Goal: Task Accomplishment & Management: Complete application form

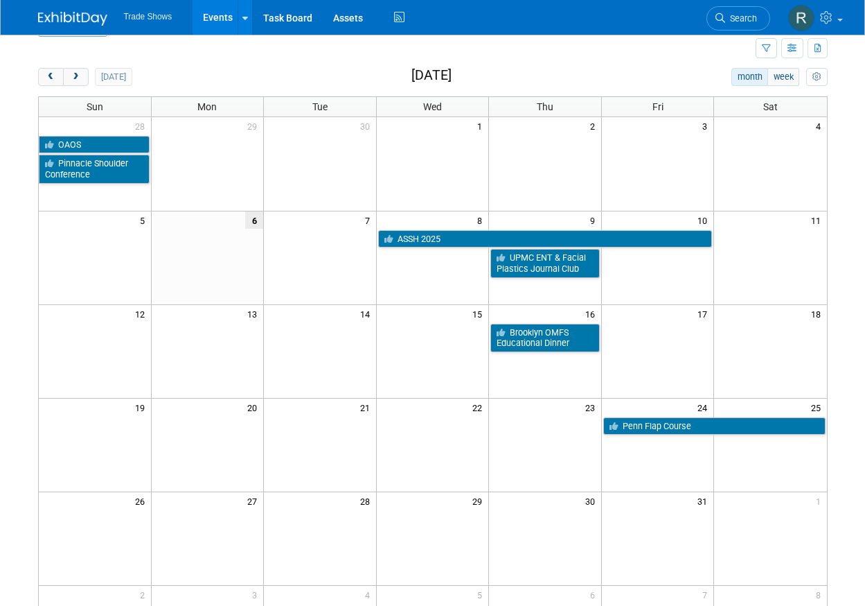
scroll to position [33, 0]
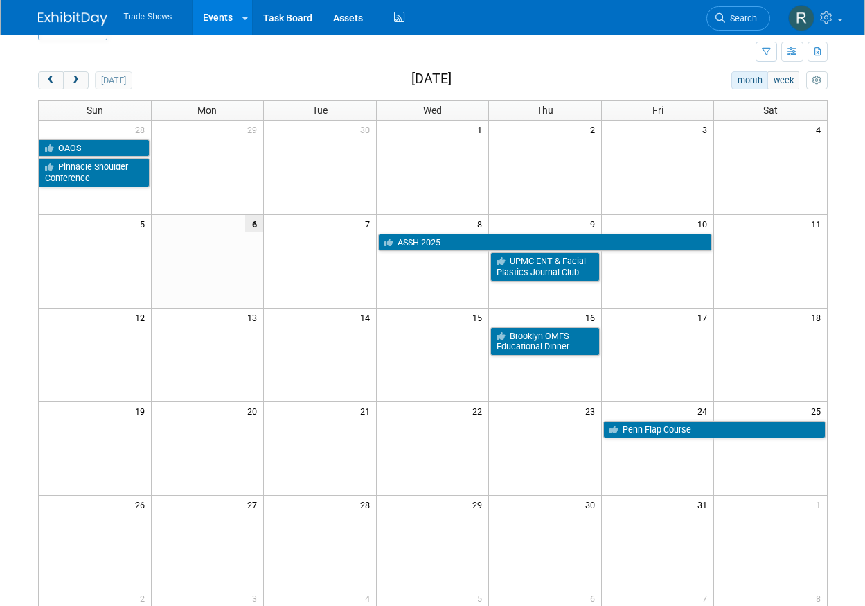
click at [690, 438] on td at bounding box center [657, 448] width 113 height 94
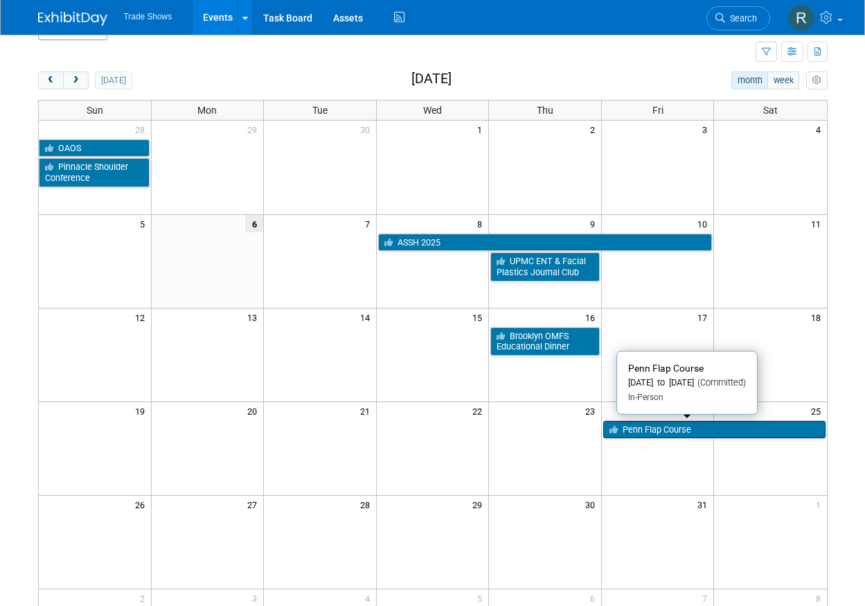
click at [689, 425] on link "Penn Flap Course" at bounding box center [714, 430] width 222 height 18
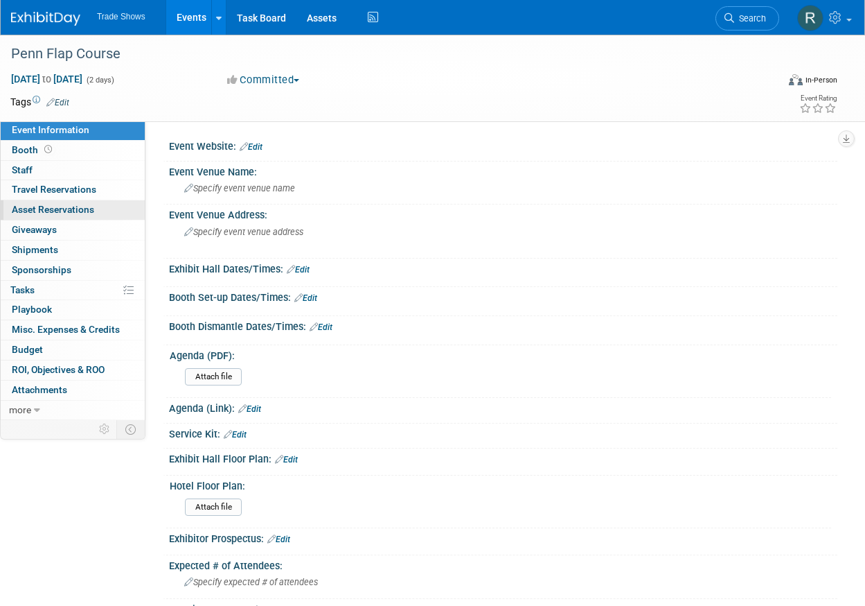
scroll to position [0, 1]
click at [96, 211] on link "0 Asset Reservations 0" at bounding box center [73, 209] width 144 height 19
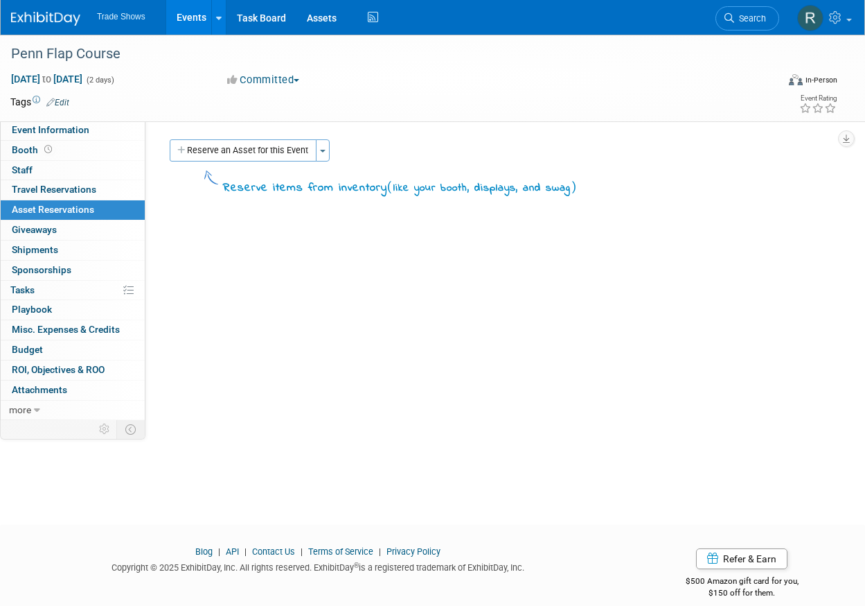
click at [235, 155] on button "Reserve an Asset for this Event" at bounding box center [243, 150] width 147 height 22
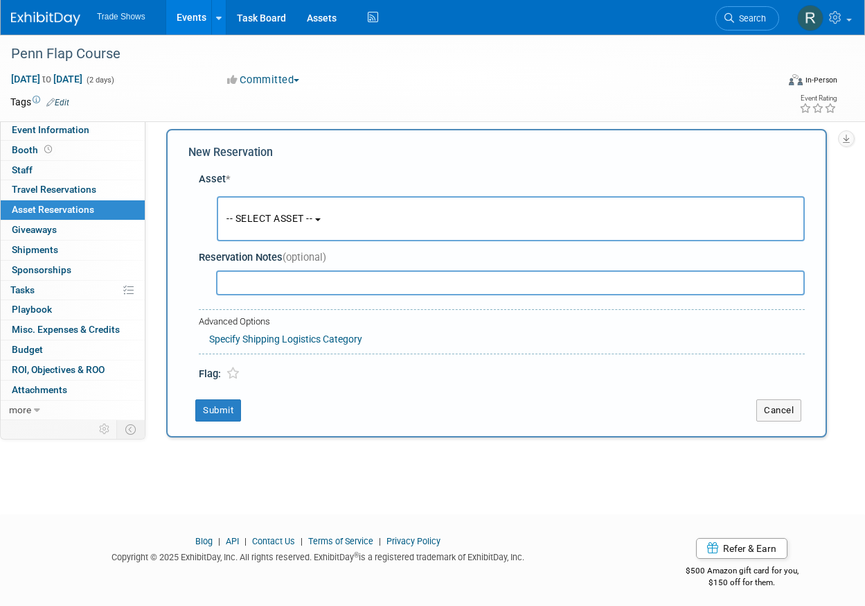
scroll to position [12, 0]
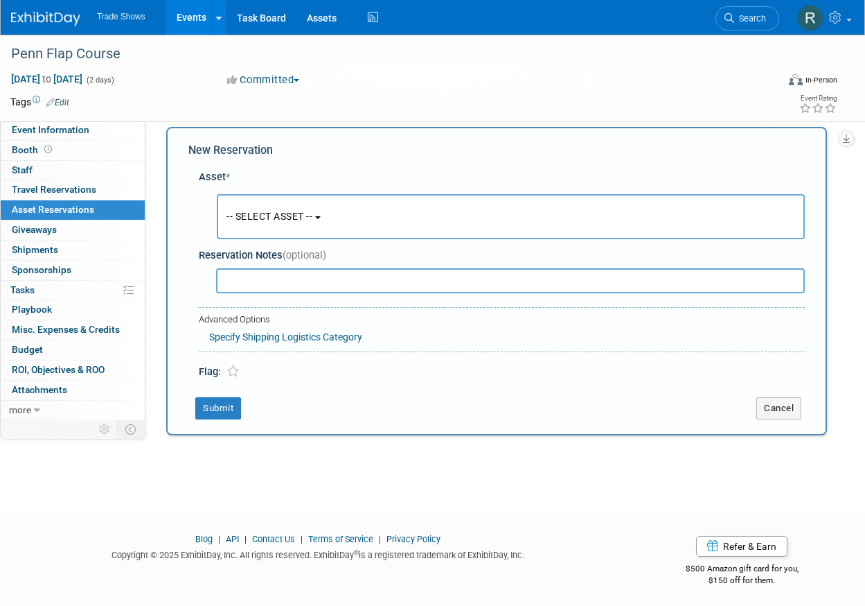
click at [252, 211] on span "-- SELECT ASSET --" at bounding box center [270, 216] width 86 height 11
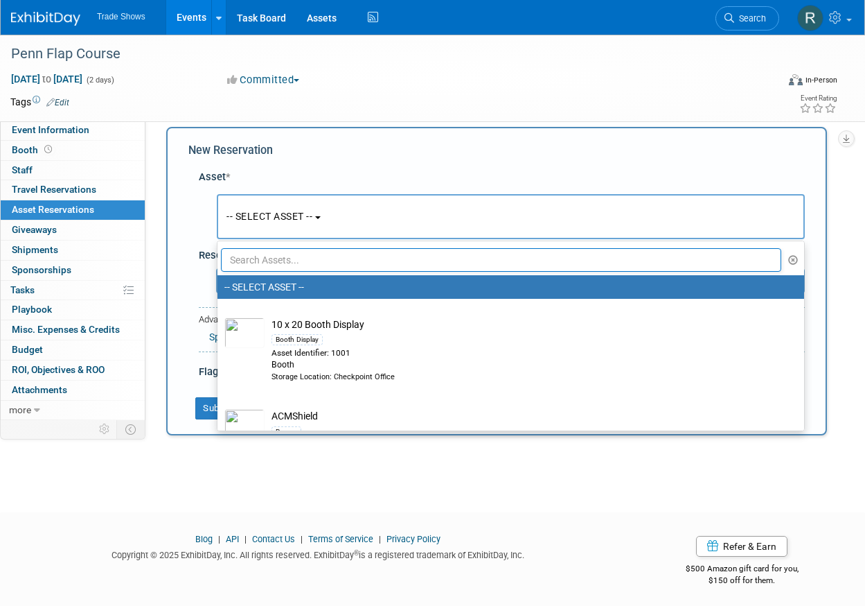
click at [286, 267] on input "text" at bounding box center [501, 260] width 561 height 24
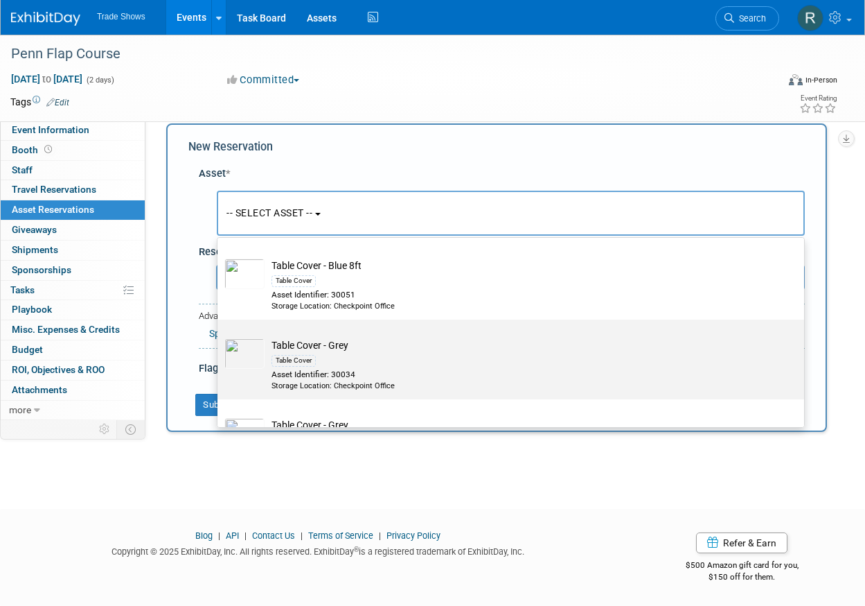
scroll to position [361, 0]
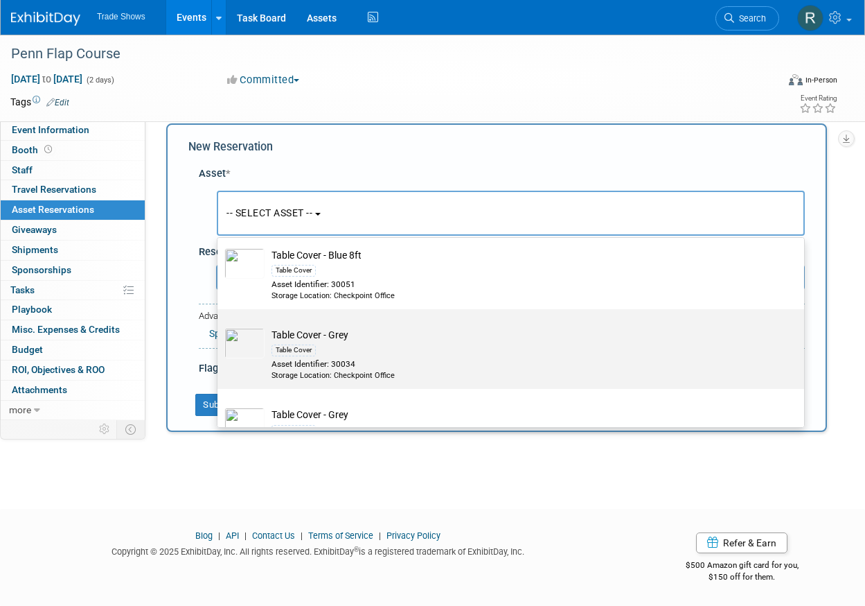
type input "cover"
click at [430, 342] on div "Table Cover" at bounding box center [524, 350] width 505 height 16
click at [220, 326] on input "Table Cover - Grey Table Cover Asset Identifier: 30034 Storage Location: Checkp…" at bounding box center [215, 321] width 9 height 9
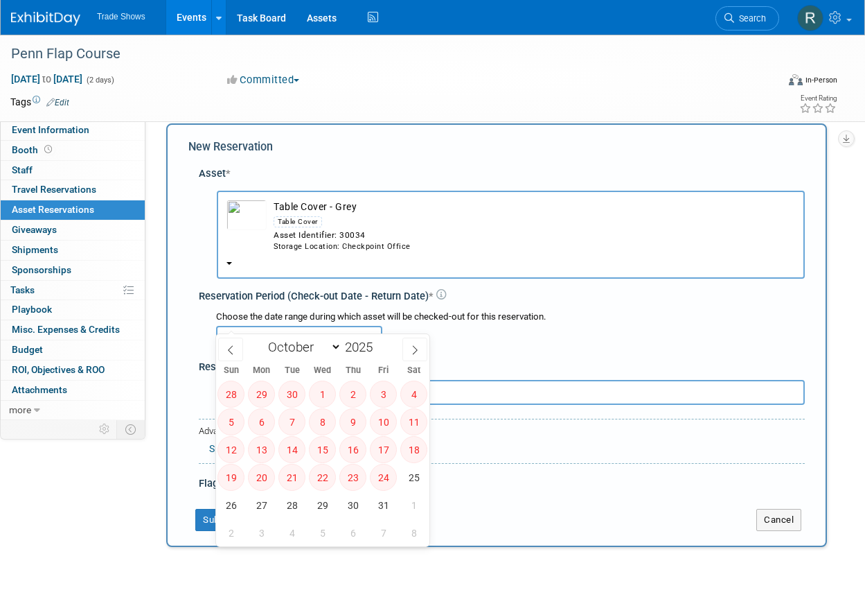
click at [321, 326] on input "text" at bounding box center [299, 338] width 166 height 25
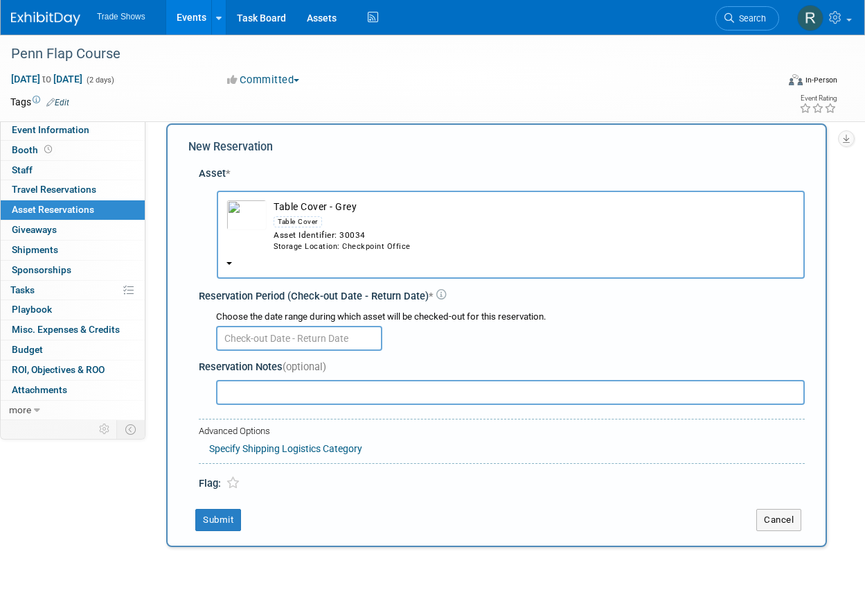
click at [415, 253] on button "Table Cover - Grey Table Cover Asset Identifier: 30034 Storage Location: Checkp…" at bounding box center [511, 235] width 588 height 88
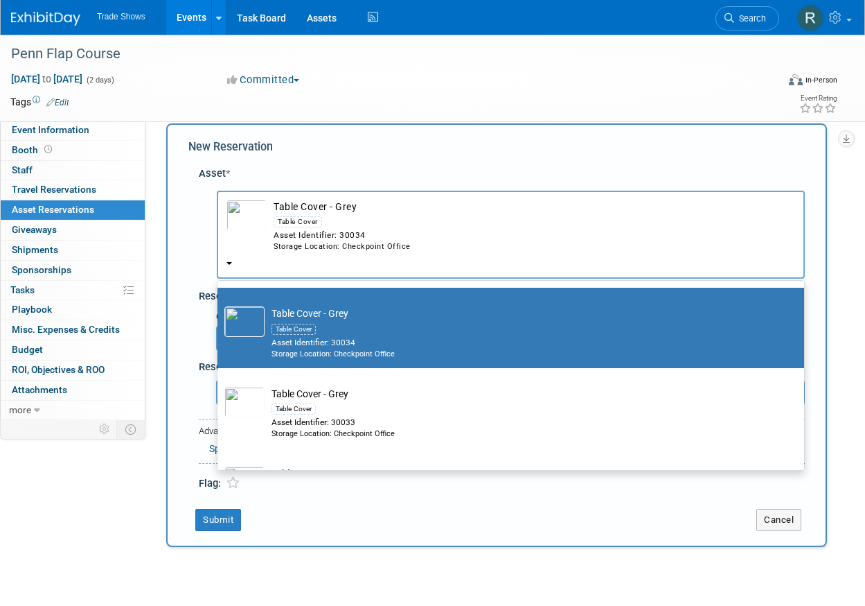
scroll to position [460, 0]
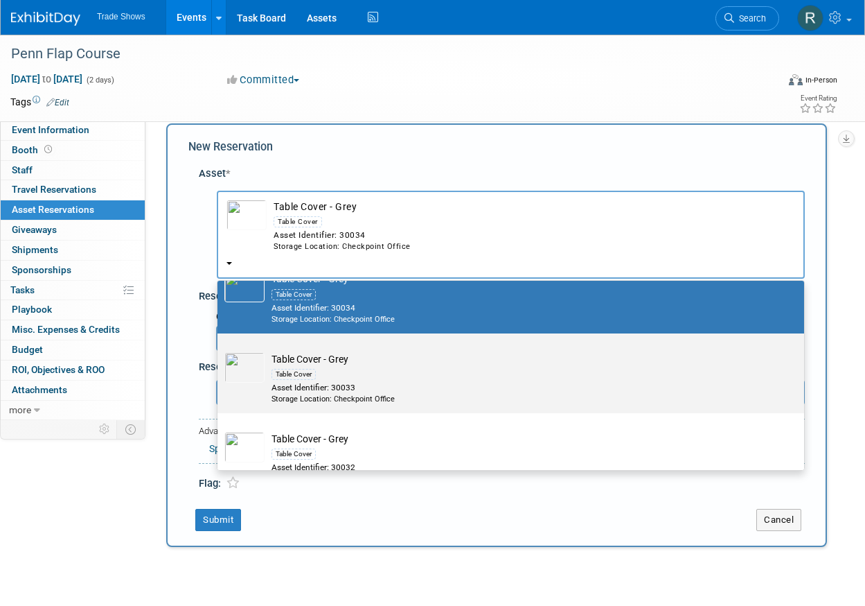
click at [372, 366] on div "Table Cover" at bounding box center [524, 374] width 505 height 16
click at [220, 344] on input "Table Cover - Grey Table Cover Asset Identifier: 30033 Storage Location: Checkp…" at bounding box center [215, 345] width 9 height 9
select select "10715220"
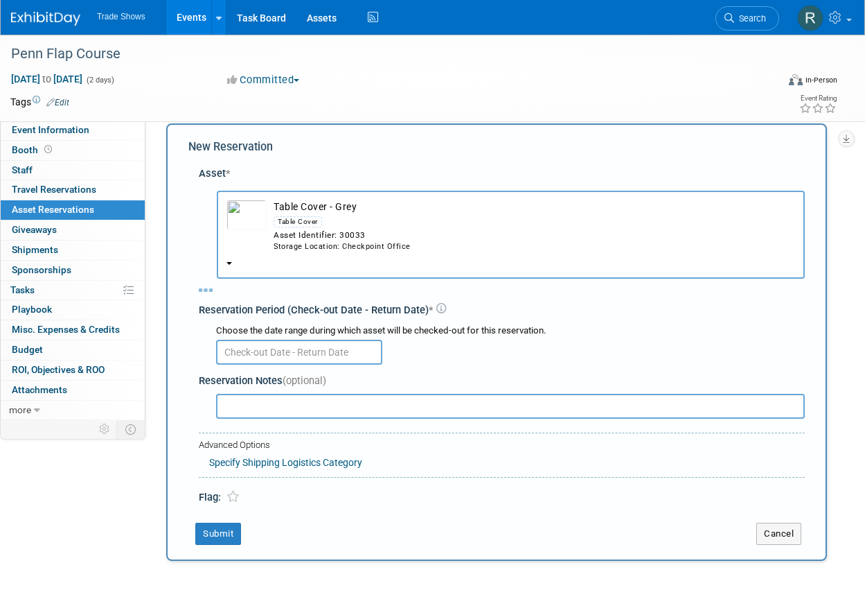
click at [295, 339] on input "text" at bounding box center [299, 351] width 166 height 25
select select "9"
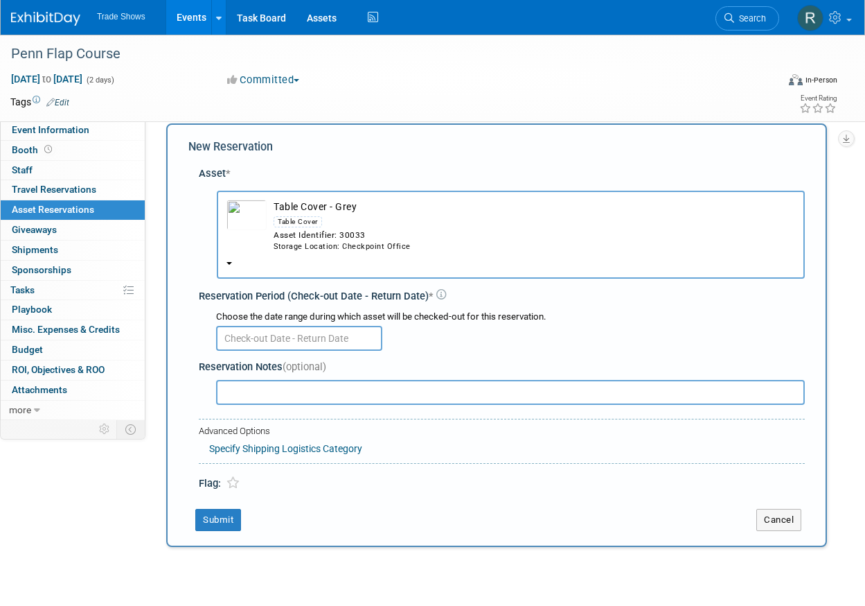
drag, startPoint x: 345, startPoint y: 324, endPoint x: 346, endPoint y: 337, distance: 13.9
click at [346, 326] on input "text" at bounding box center [299, 338] width 166 height 25
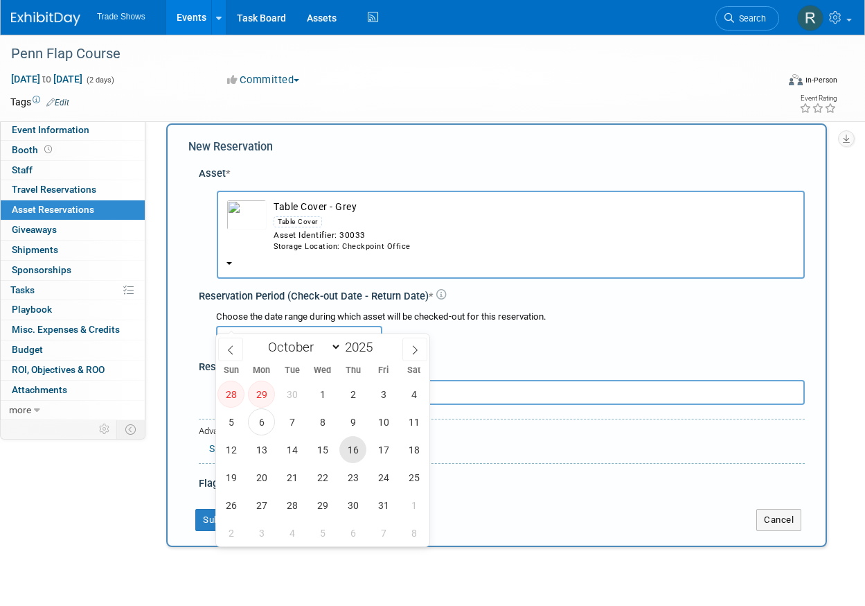
click at [353, 457] on span "16" at bounding box center [352, 449] width 27 height 27
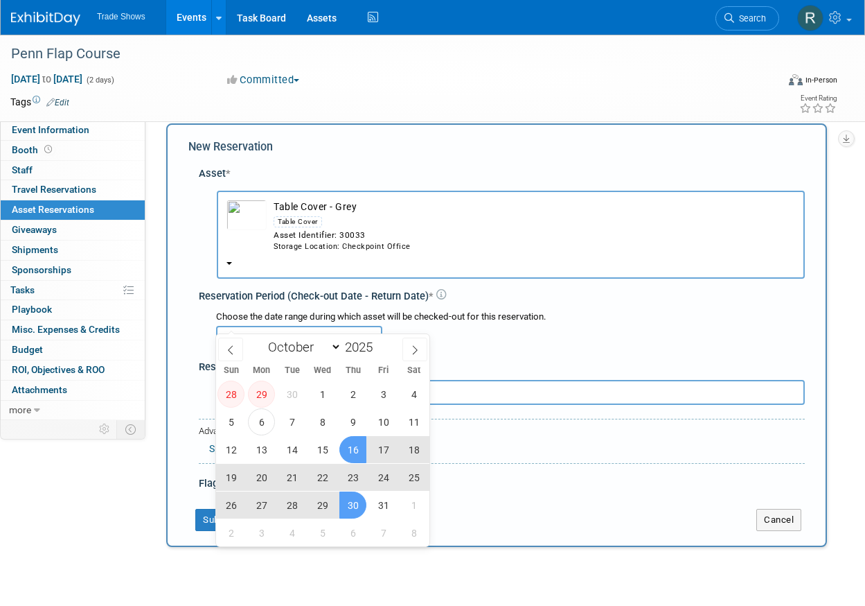
drag, startPoint x: 354, startPoint y: 503, endPoint x: 347, endPoint y: 501, distance: 7.2
click at [354, 503] on span "30" at bounding box center [352, 504] width 27 height 27
type input "[DATE] to [DATE]"
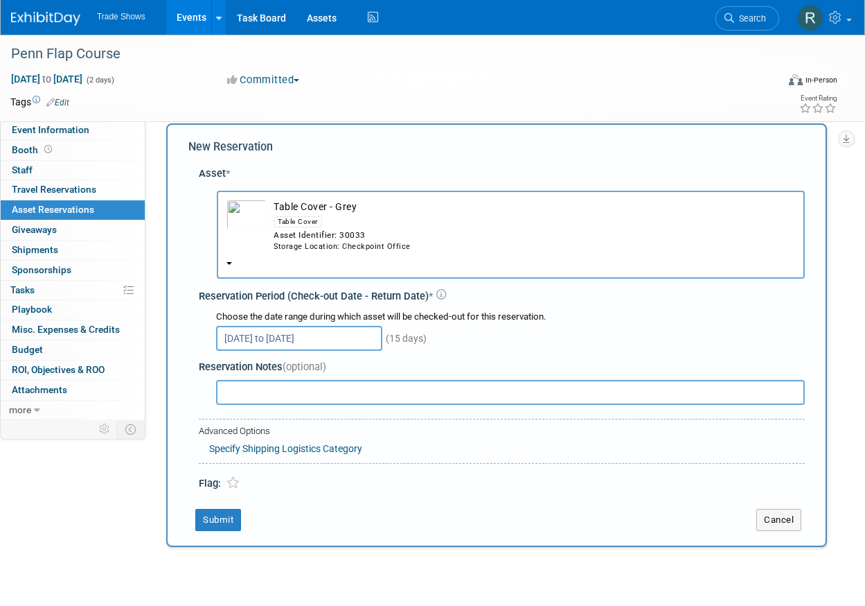
click at [210, 509] on button "Submit" at bounding box center [218, 520] width 46 height 22
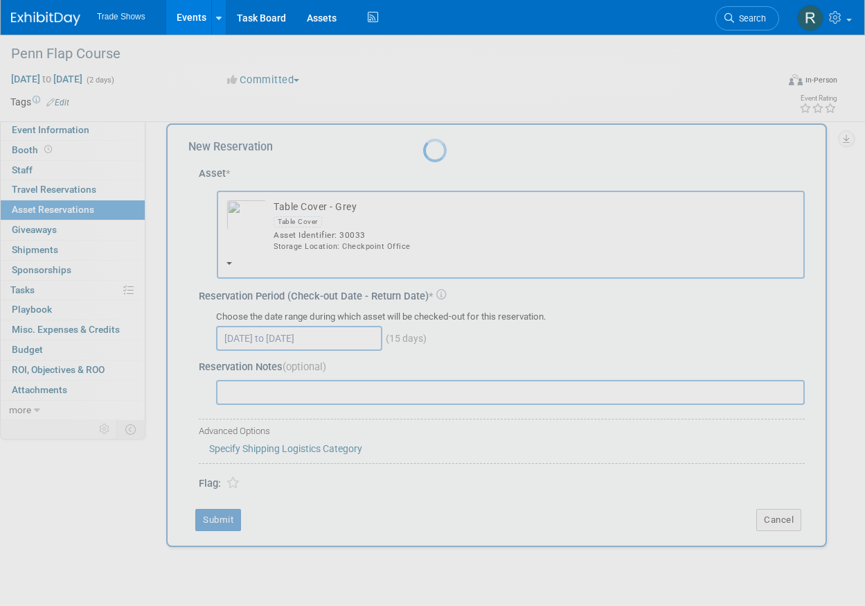
scroll to position [15, 0]
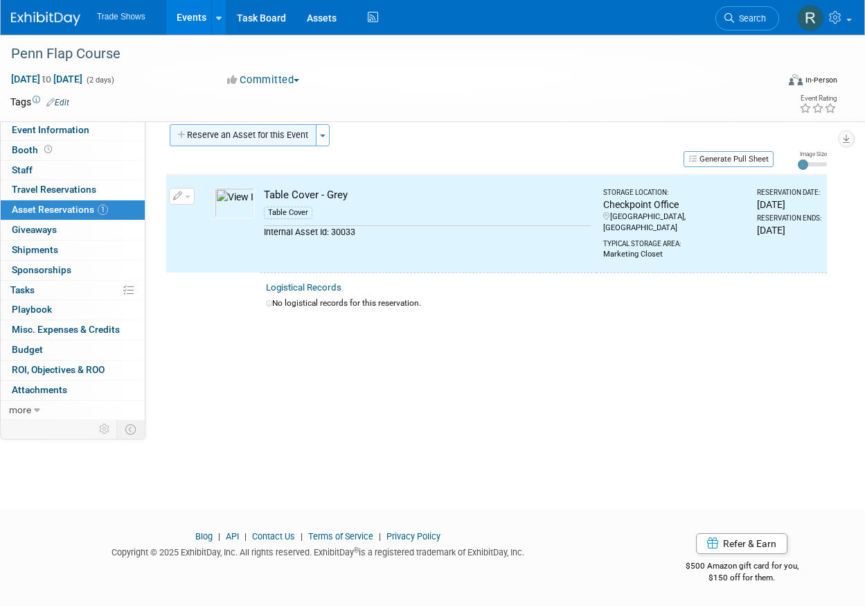
click at [294, 142] on button "Reserve an Asset for this Event" at bounding box center [243, 135] width 147 height 22
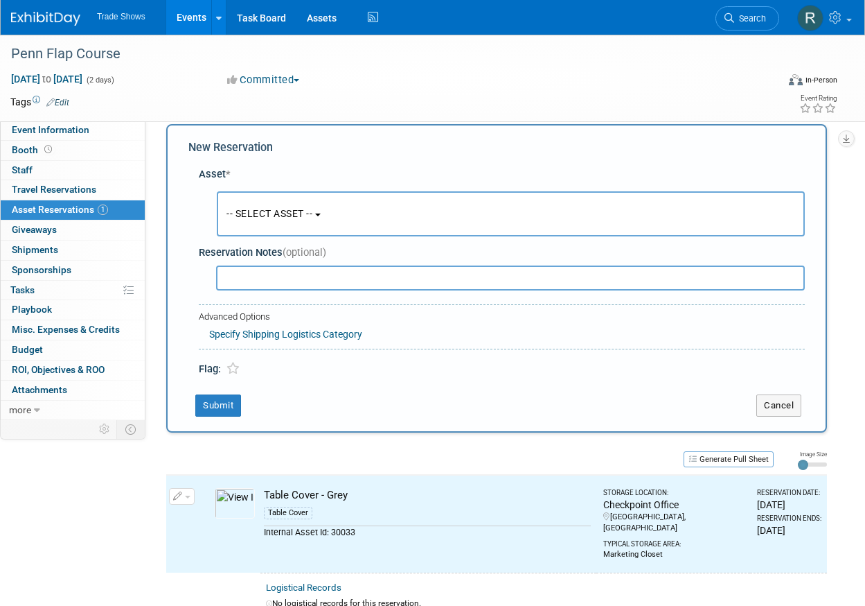
scroll to position [12, 0]
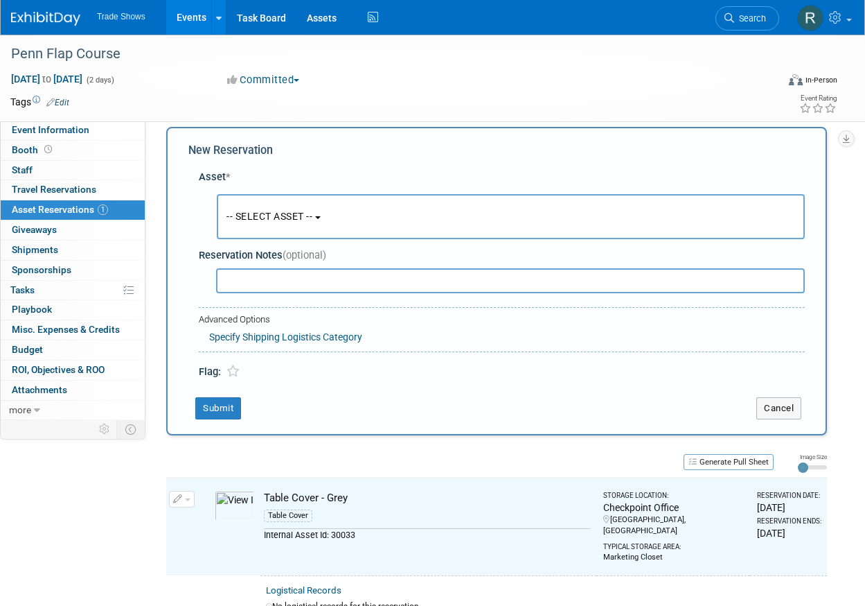
click at [295, 166] on div "New Reservation Asset * -- SELECT ASSET --" at bounding box center [496, 281] width 661 height 308
click at [288, 202] on button "-- SELECT ASSET --" at bounding box center [511, 216] width 588 height 45
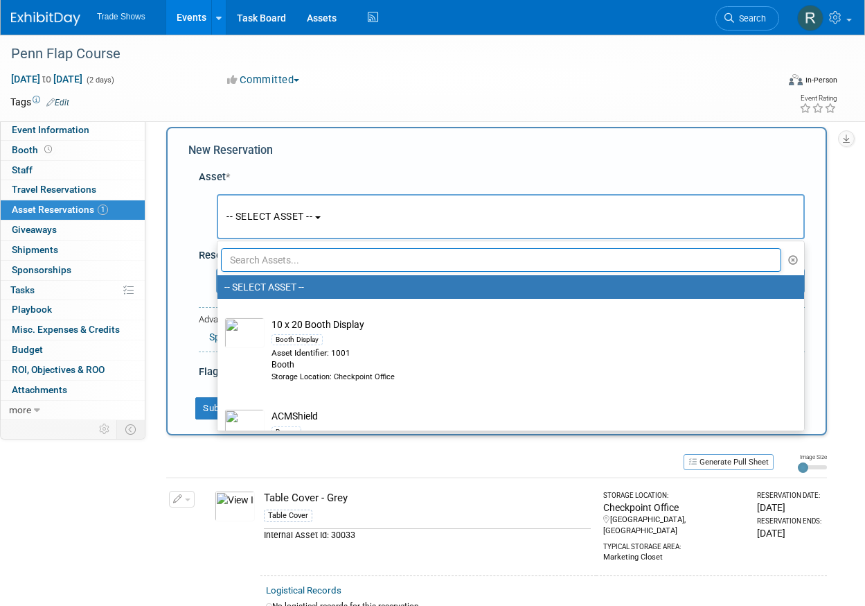
click at [303, 255] on input "text" at bounding box center [501, 260] width 561 height 24
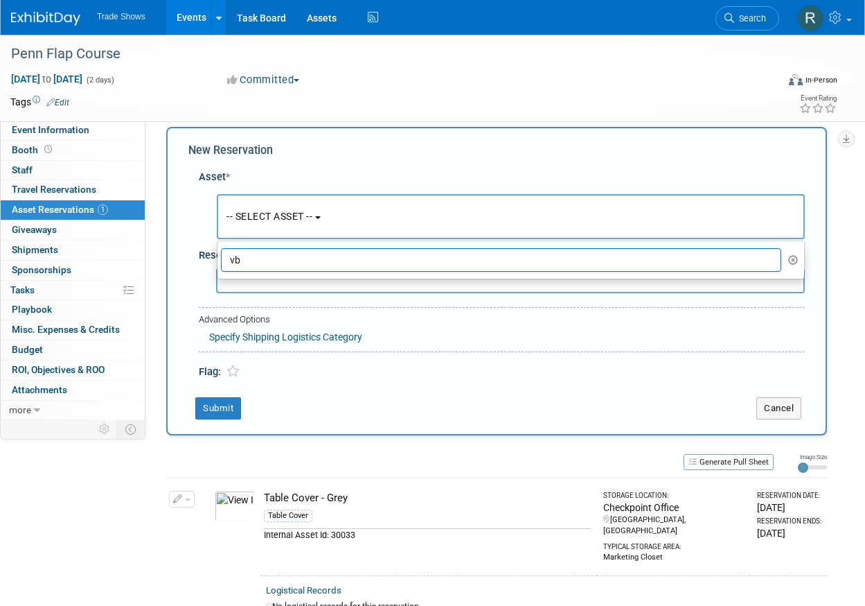
type input "v"
type input "B"
type input "a"
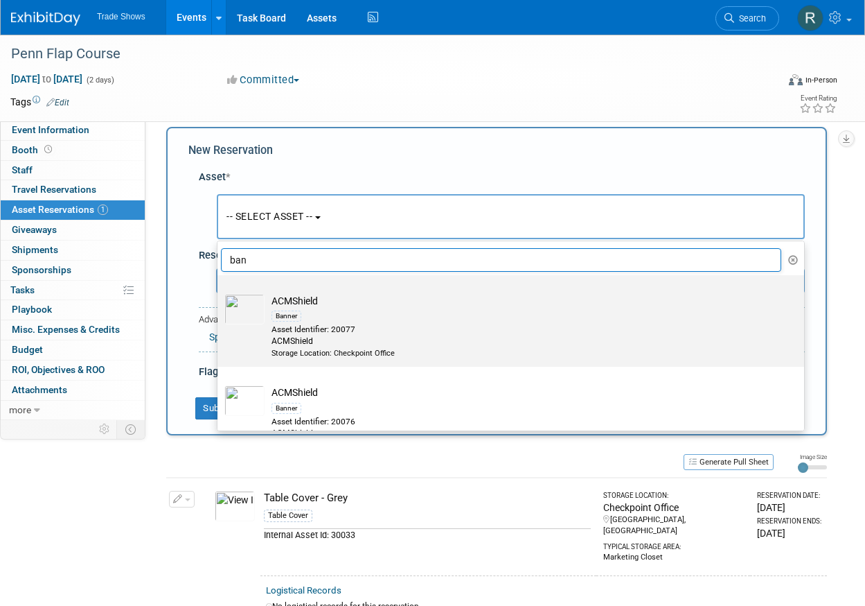
type input "ban"
click at [389, 324] on div "Asset Identifier: 20077" at bounding box center [524, 330] width 505 height 12
click at [220, 292] on input "ACMShield Banner Asset Identifier: 20077 ACMShield Storage Location: Checkpoint…" at bounding box center [215, 287] width 9 height 9
select select "10720345"
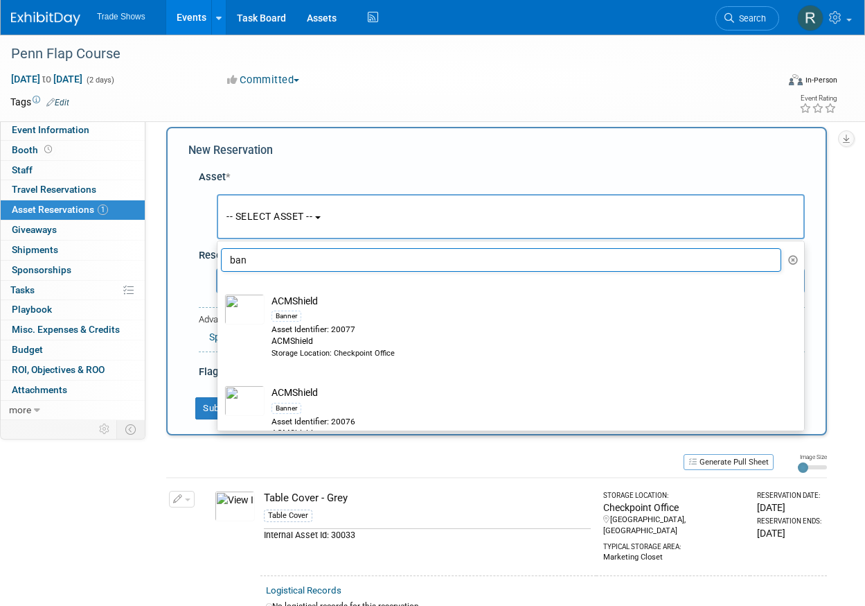
select select "9"
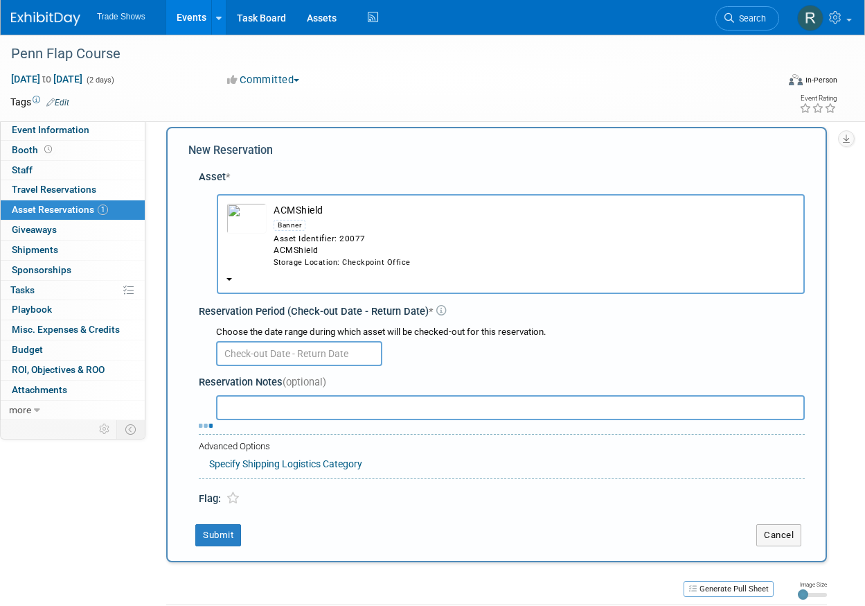
click at [339, 341] on input "text" at bounding box center [299, 353] width 166 height 25
click at [450, 243] on button "ACMShield Banner Asset Identifier: 20077 ACMShield Storage Location: Checkpoint…" at bounding box center [511, 244] width 588 height 100
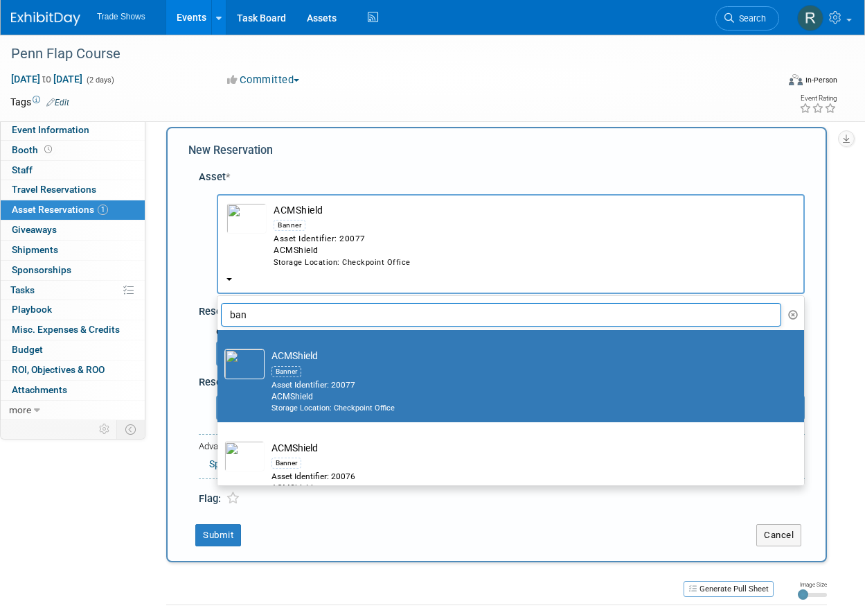
scroll to position [38, 0]
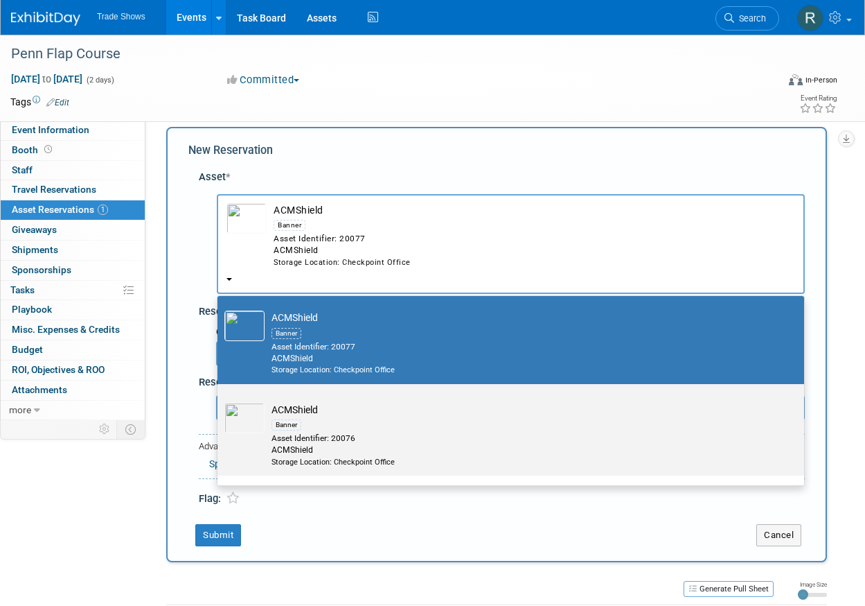
click at [369, 416] on div "Banner" at bounding box center [524, 424] width 505 height 16
click at [220, 400] on input "ACMShield Banner Asset Identifier: 20076 ACMShield Storage Location: Checkpoint…" at bounding box center [215, 395] width 9 height 9
select select "10720319"
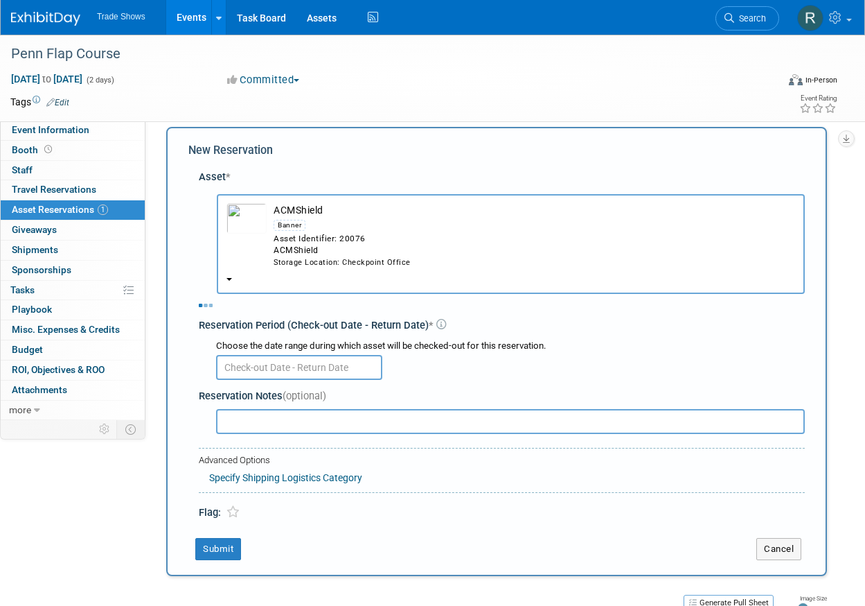
click at [355, 389] on div "Reservation Notes (optional)" at bounding box center [502, 396] width 606 height 15
select select "9"
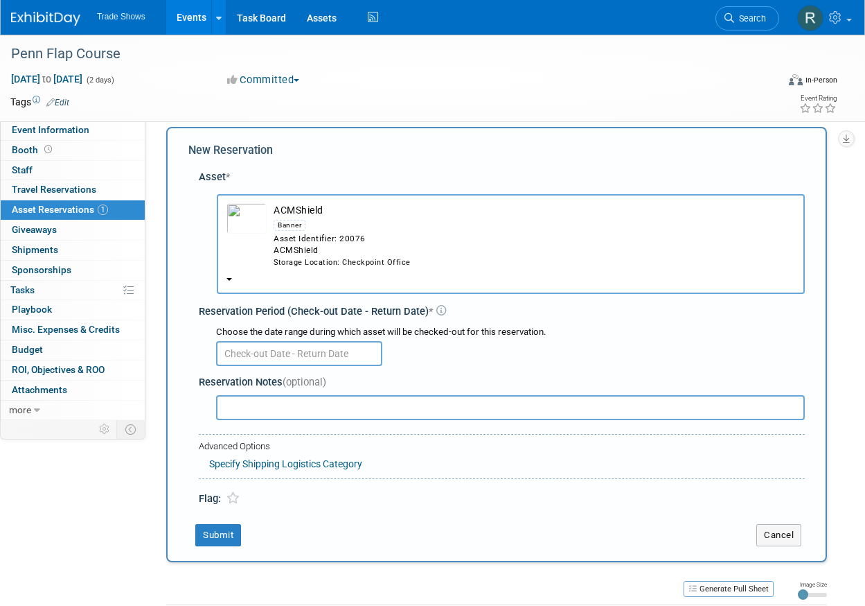
click at [357, 341] on input "text" at bounding box center [299, 353] width 166 height 25
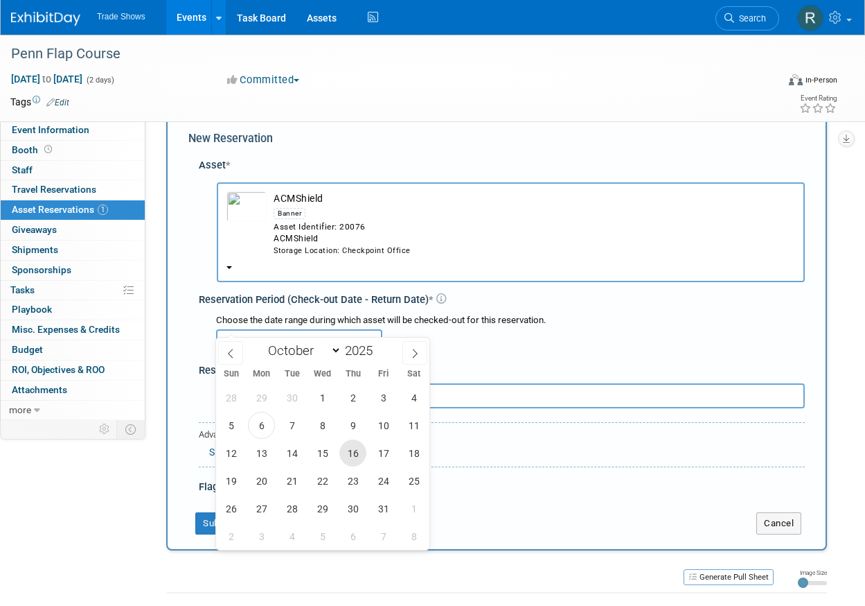
click at [360, 455] on span "16" at bounding box center [352, 452] width 27 height 27
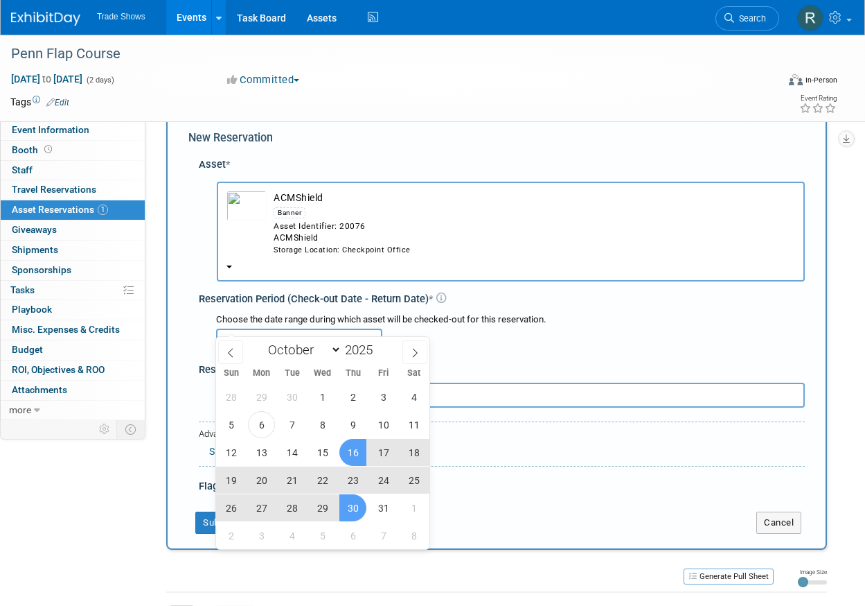
scroll to position [26, 0]
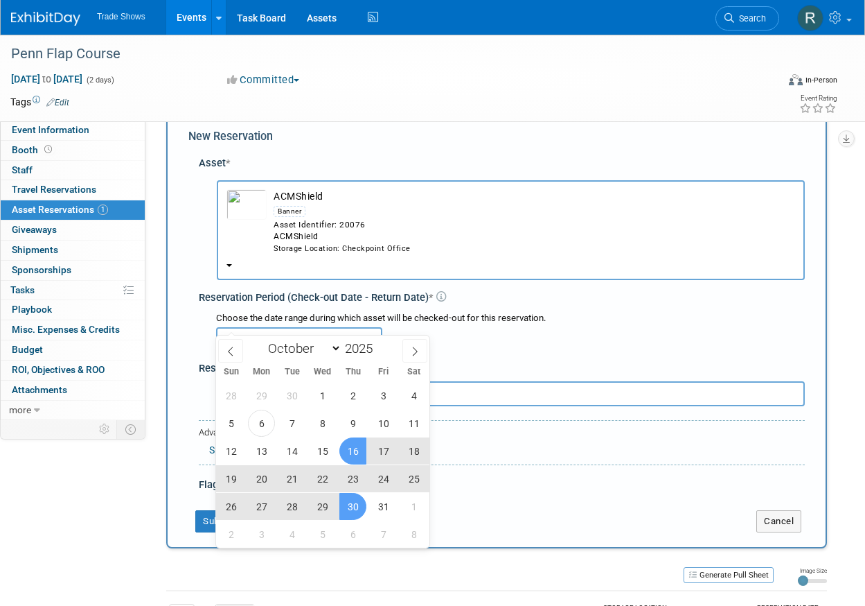
click at [353, 507] on span "30" at bounding box center [352, 506] width 27 height 27
type input "[DATE] to [DATE]"
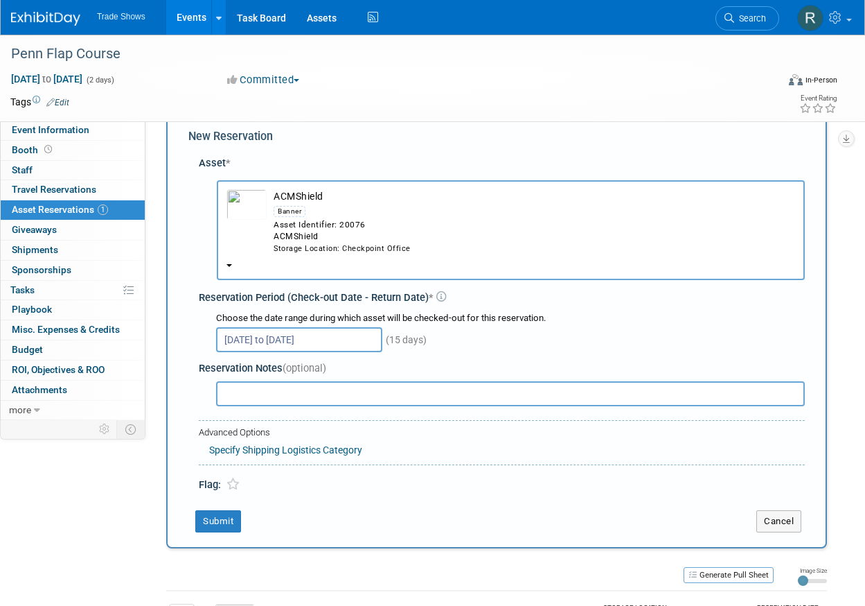
click at [231, 510] on button "Submit" at bounding box center [218, 521] width 46 height 22
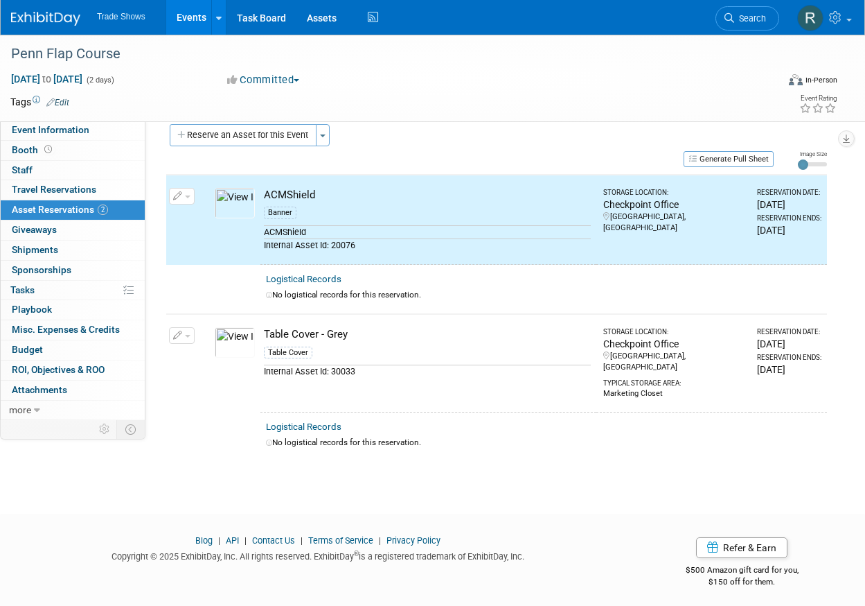
click at [292, 131] on button "Reserve an Asset for this Event" at bounding box center [243, 135] width 147 height 22
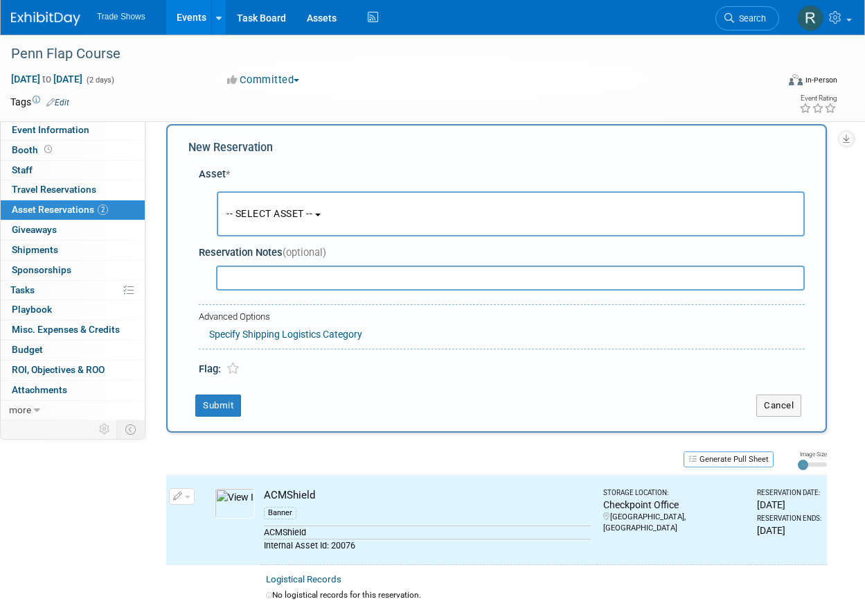
scroll to position [12, 0]
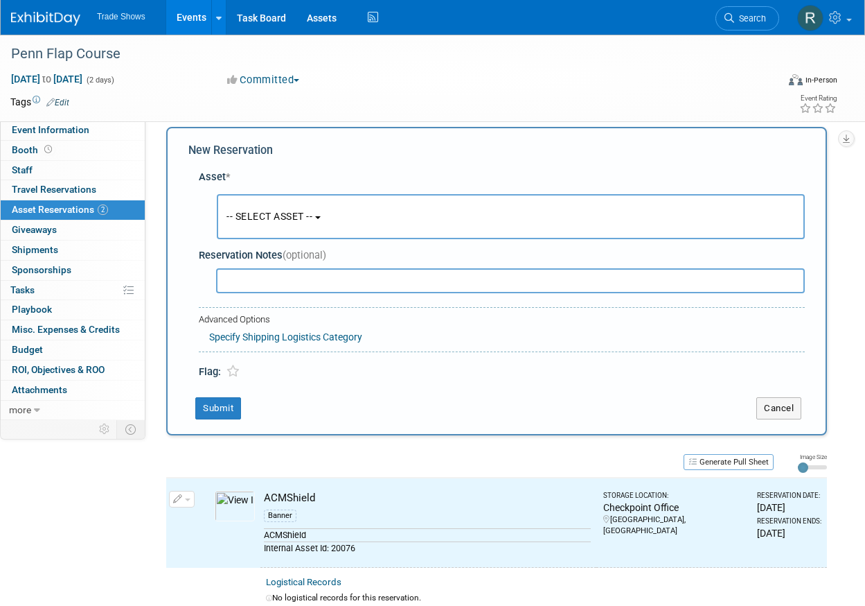
click at [297, 203] on button "-- SELECT ASSET --" at bounding box center [511, 216] width 588 height 45
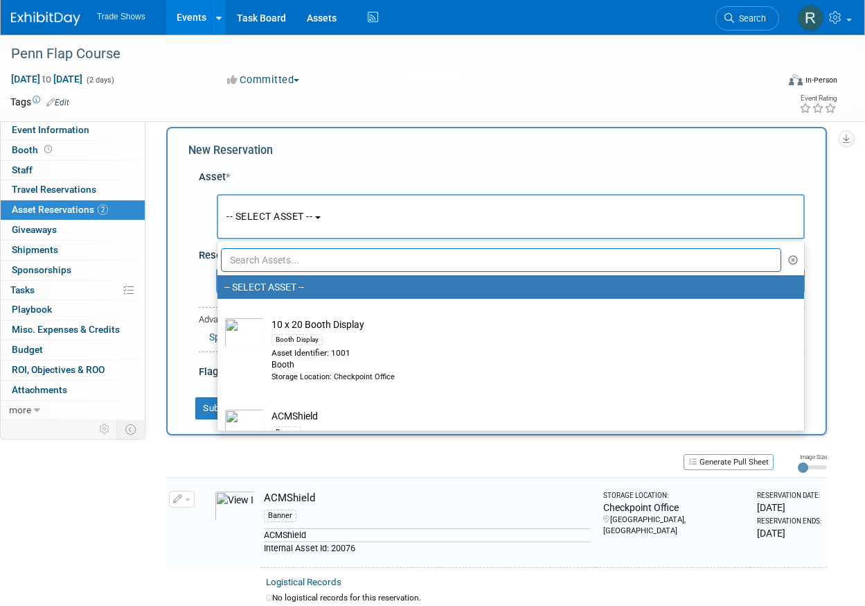
click at [315, 261] on input "text" at bounding box center [501, 260] width 561 height 24
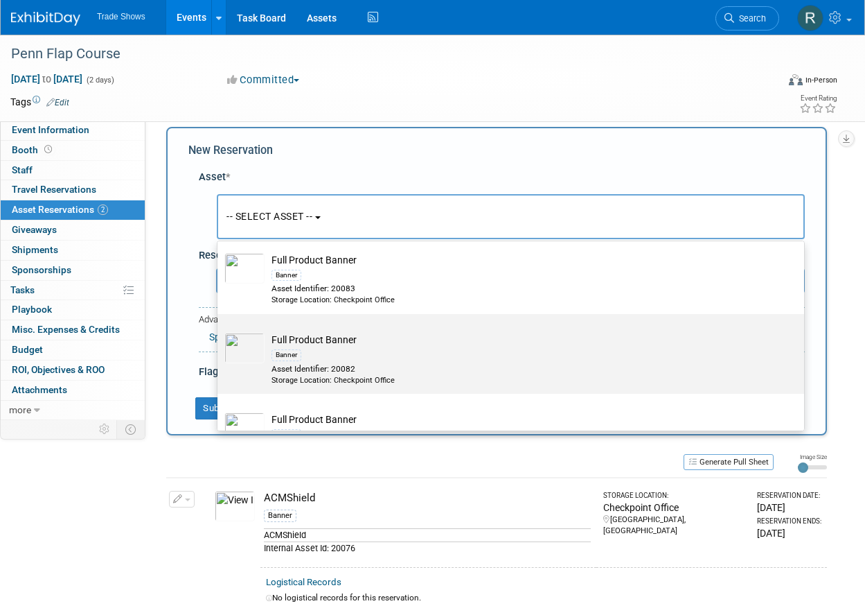
scroll to position [44, 0]
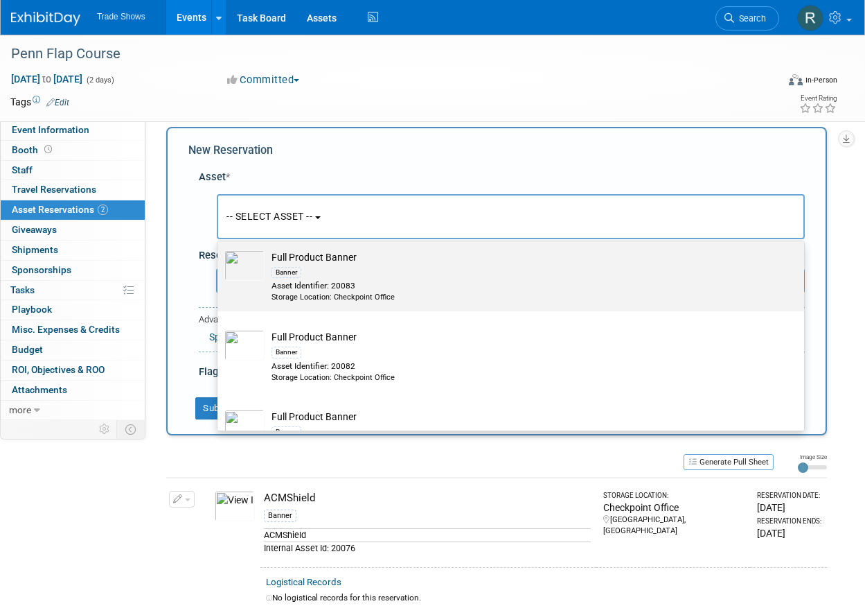
type input "full"
click at [355, 287] on div "Asset Identifier: 20083" at bounding box center [524, 286] width 505 height 12
click at [220, 248] on input "Full Product Banner Banner Asset Identifier: 20083 Storage Location: Checkpoint…" at bounding box center [215, 243] width 9 height 9
radio input "true"
select select "10720320"
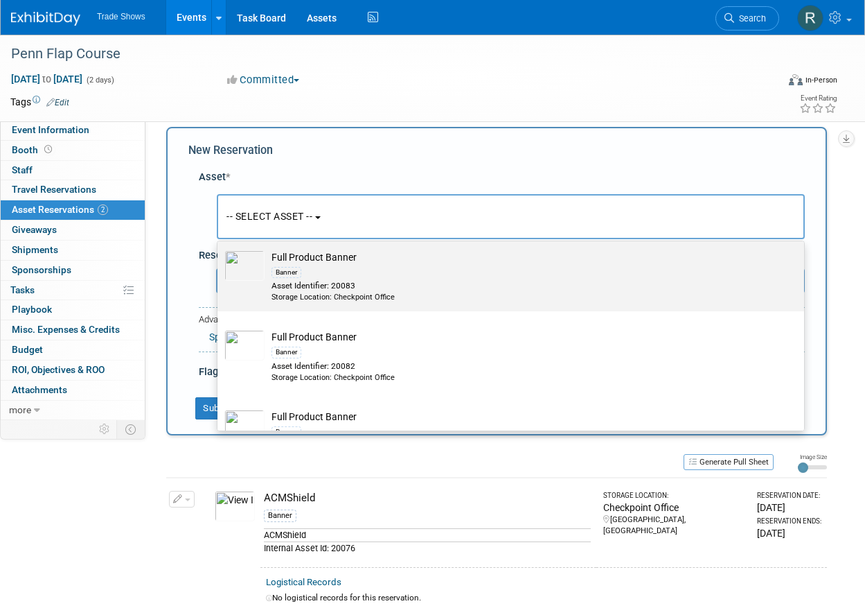
type input "full"
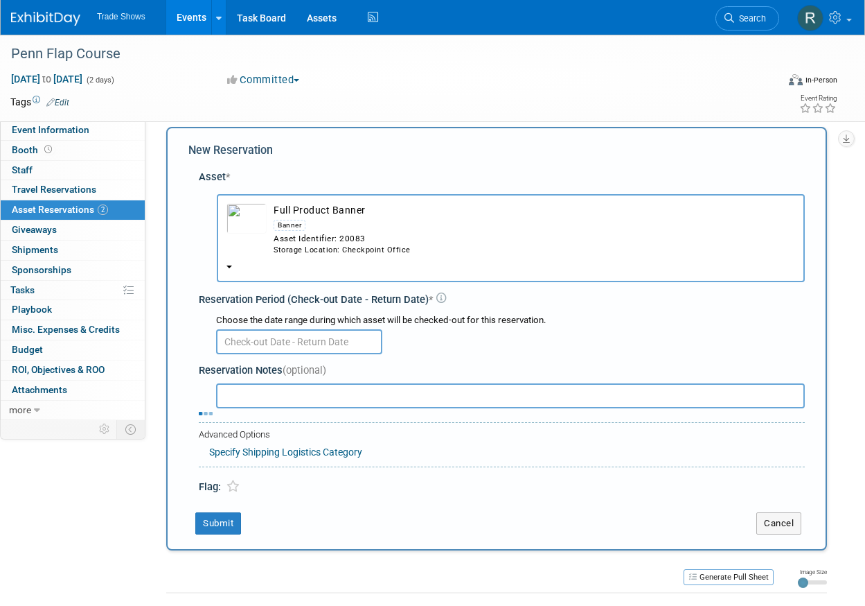
click at [322, 327] on div at bounding box center [510, 340] width 589 height 27
click at [324, 329] on input "text" at bounding box center [299, 341] width 166 height 25
click at [353, 256] on button "Full Product Banner Banner Asset Identifier: 20083 Storage Location: Checkpoint…" at bounding box center [511, 238] width 588 height 88
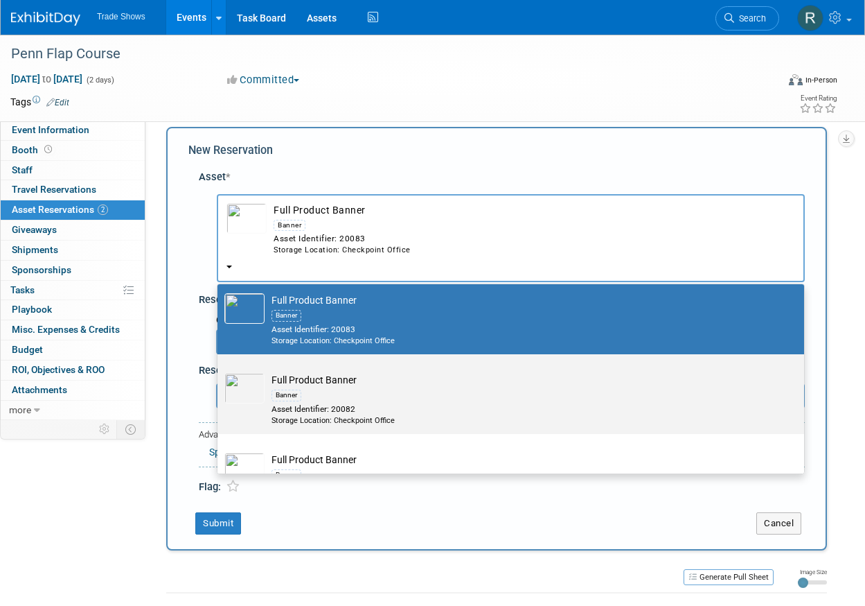
click at [337, 387] on div "Banner" at bounding box center [524, 395] width 505 height 16
click at [220, 371] on input "Full Product Banner Banner Asset Identifier: 20082 Storage Location: Checkpoint…" at bounding box center [215, 366] width 9 height 9
select select "10720318"
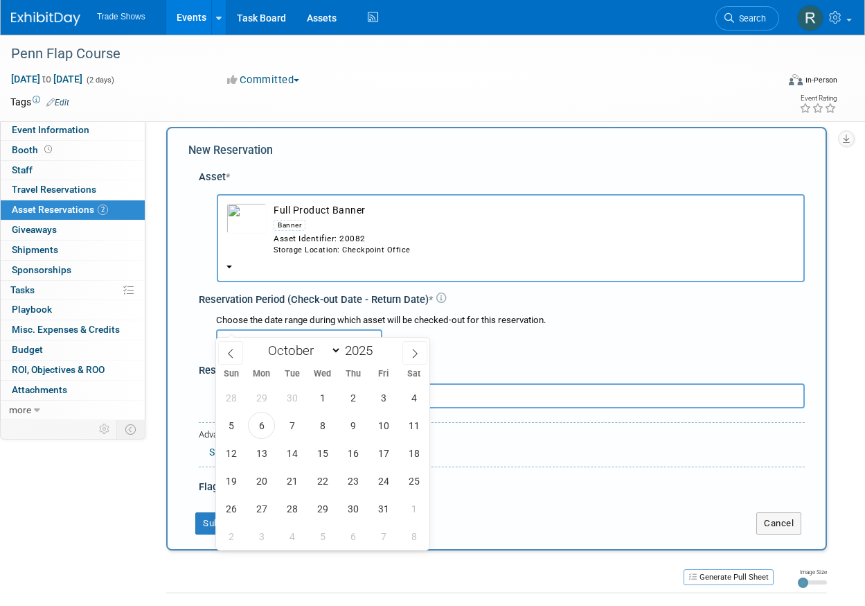
click at [334, 329] on input "text" at bounding box center [299, 341] width 166 height 25
click at [351, 445] on span "16" at bounding box center [352, 452] width 27 height 27
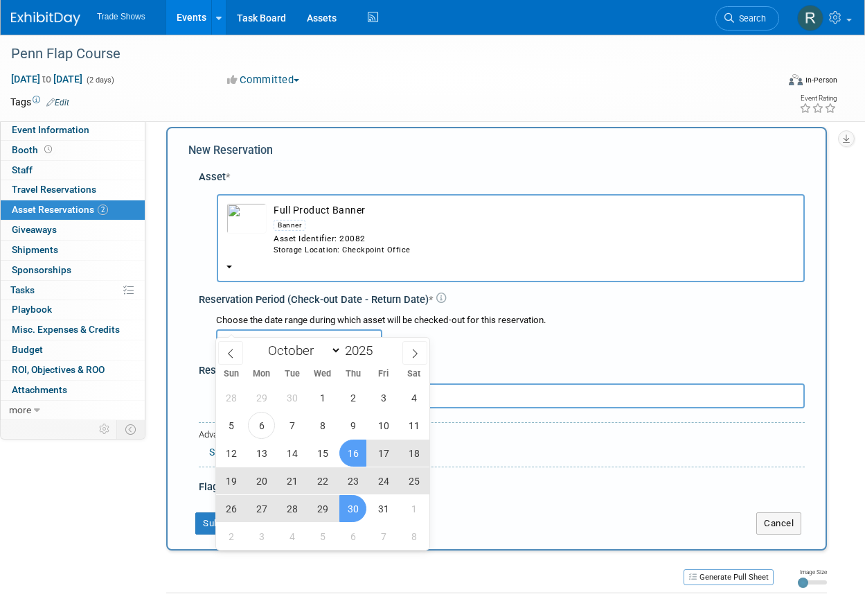
drag, startPoint x: 356, startPoint y: 509, endPoint x: 340, endPoint y: 505, distance: 16.3
click at [356, 509] on span "30" at bounding box center [352, 508] width 27 height 27
type input "[DATE] to [DATE]"
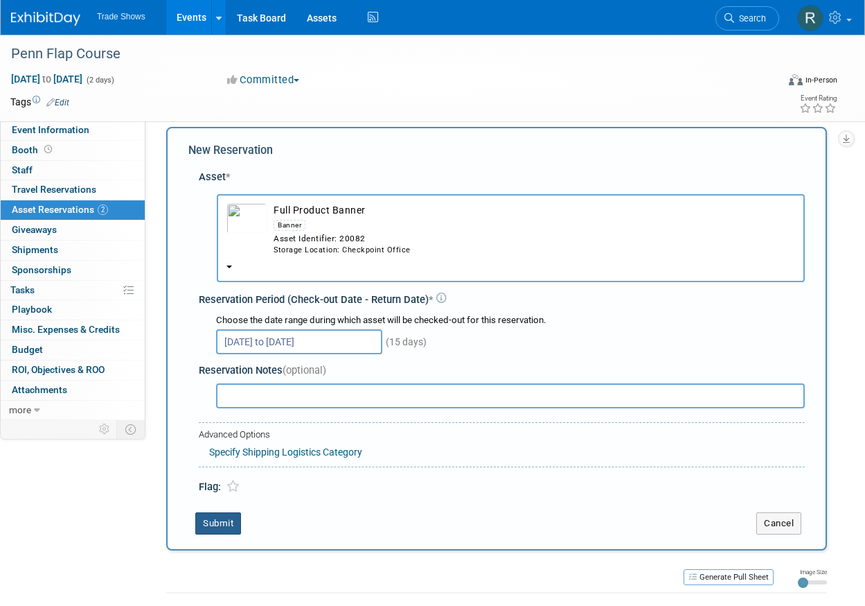
click at [195, 512] on td "Submit" at bounding box center [461, 523] width 547 height 22
click at [218, 512] on button "Submit" at bounding box center [218, 523] width 46 height 22
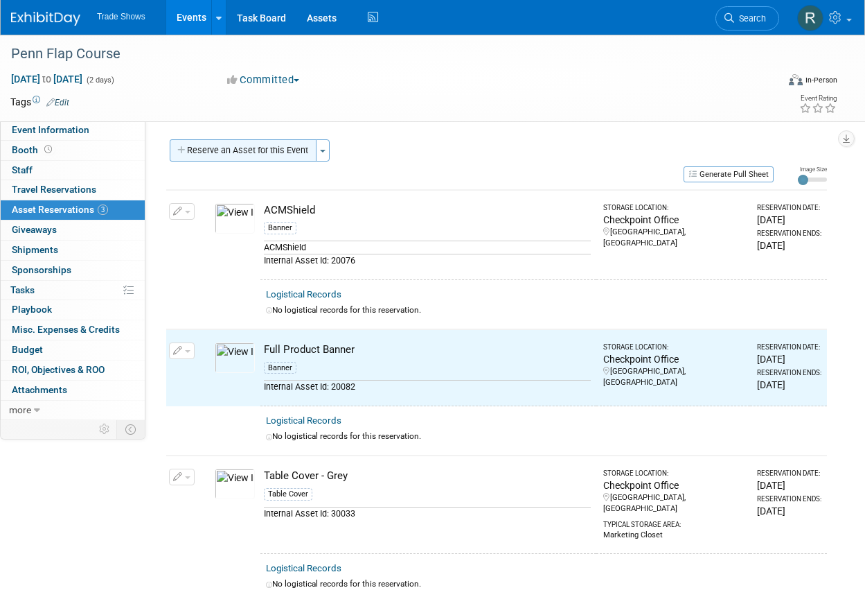
scroll to position [0, 0]
click at [215, 155] on button "Reserve an Asset for this Event" at bounding box center [243, 150] width 147 height 22
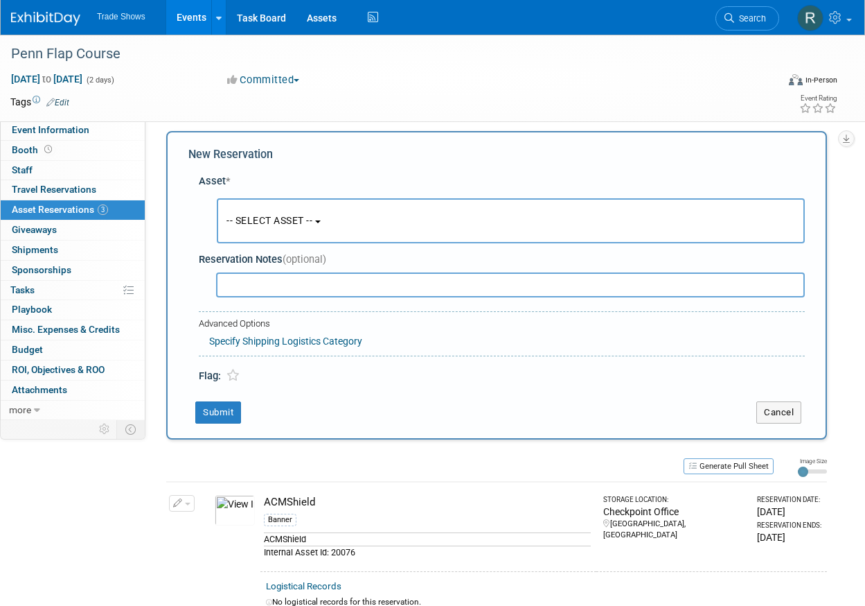
scroll to position [12, 0]
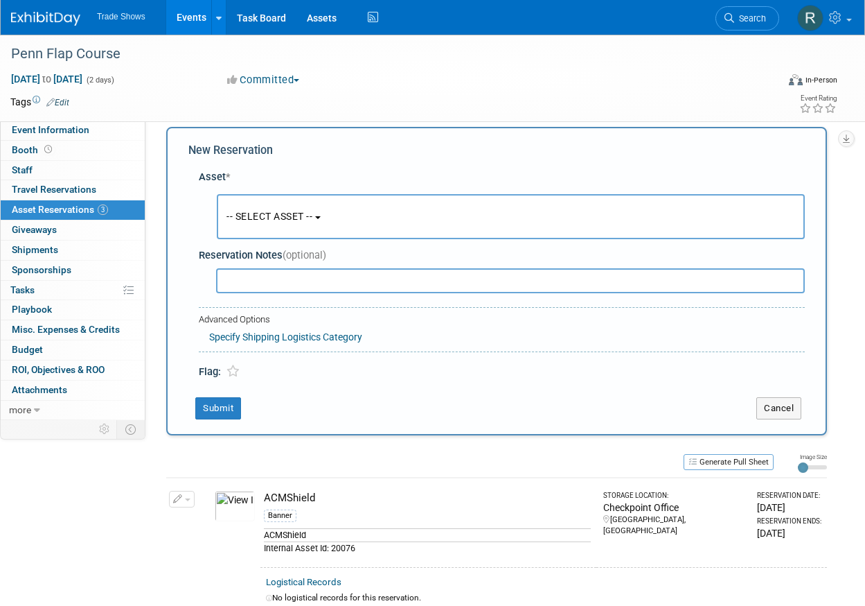
click at [337, 215] on button "-- SELECT ASSET --" at bounding box center [511, 216] width 588 height 45
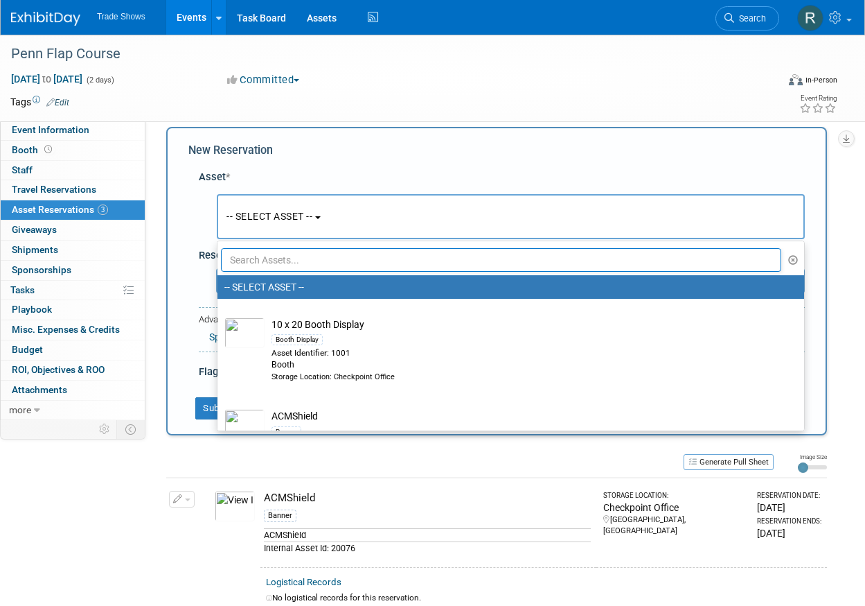
click at [307, 252] on input "text" at bounding box center [501, 260] width 561 height 24
type input "b"
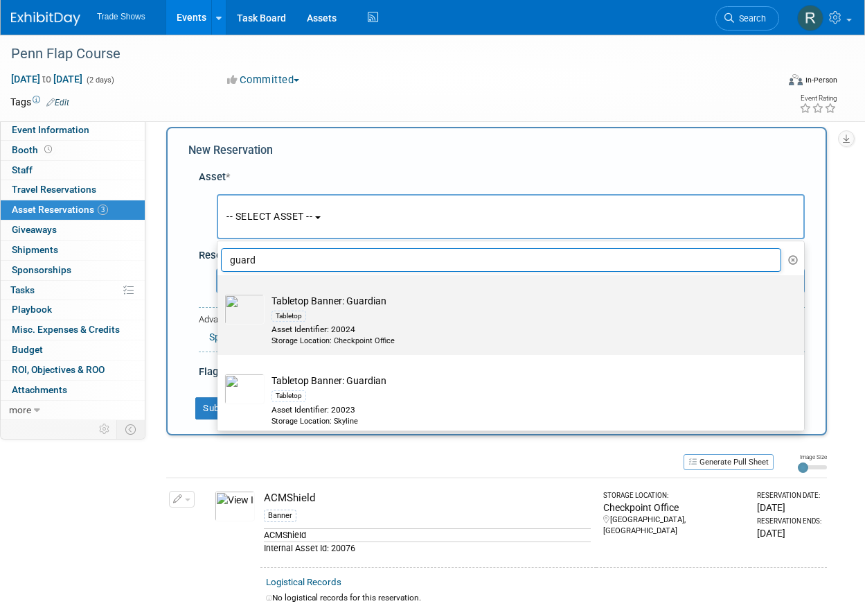
type input "guard"
click at [388, 308] on div "Tabletop" at bounding box center [524, 316] width 505 height 16
click at [220, 292] on input "Tabletop Banner: Guardian Tabletop Asset Identifier: 20024 Storage Location: Ch…" at bounding box center [215, 287] width 9 height 9
select select "10715215"
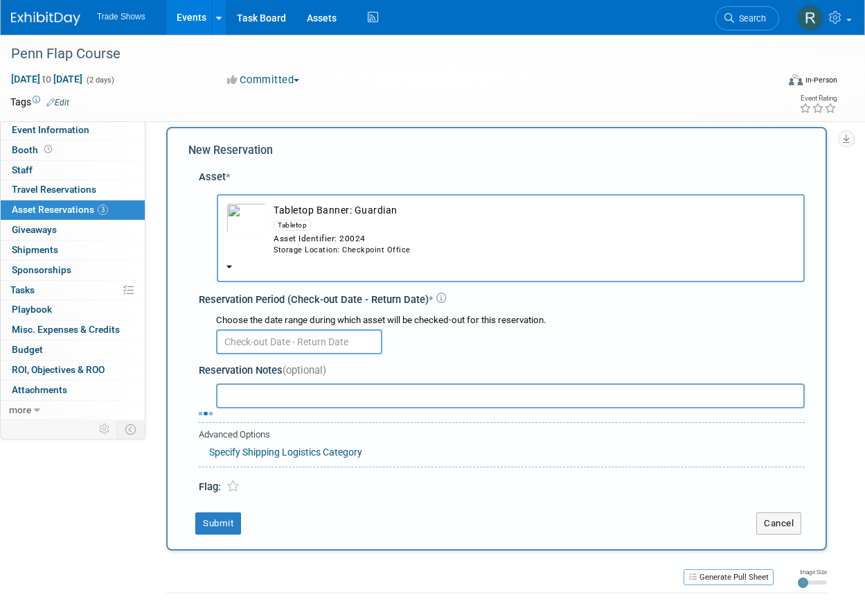
click at [338, 329] on input "text" at bounding box center [299, 341] width 166 height 25
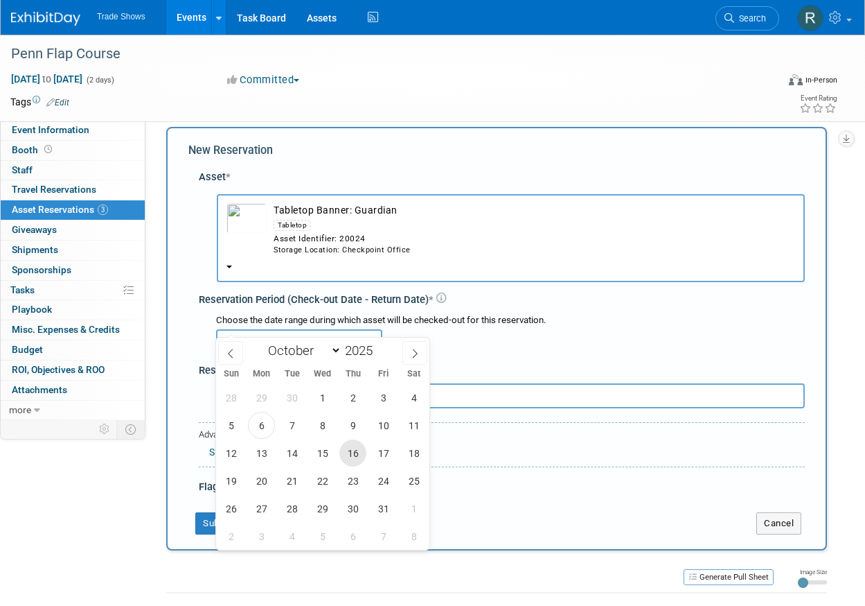
click at [355, 454] on span "16" at bounding box center [352, 452] width 27 height 27
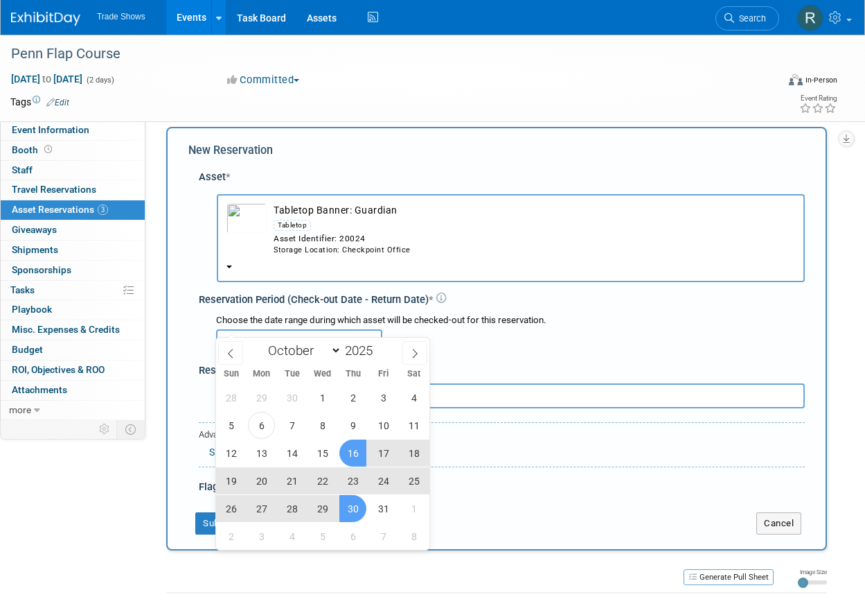
click at [367, 509] on span "30" at bounding box center [352, 508] width 27 height 27
type input "[DATE] to [DATE]"
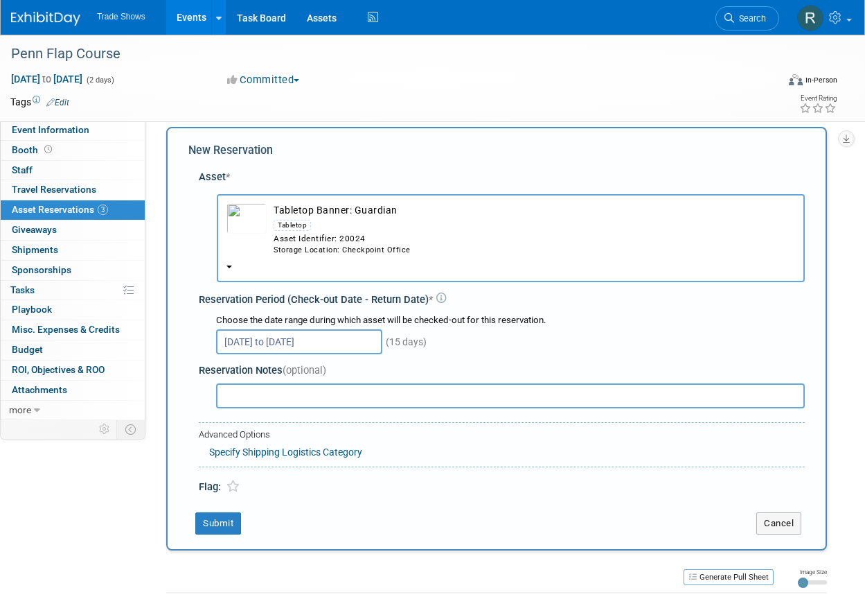
drag, startPoint x: 231, startPoint y: 504, endPoint x: 238, endPoint y: 491, distance: 15.5
click at [231, 512] on button "Submit" at bounding box center [218, 523] width 46 height 22
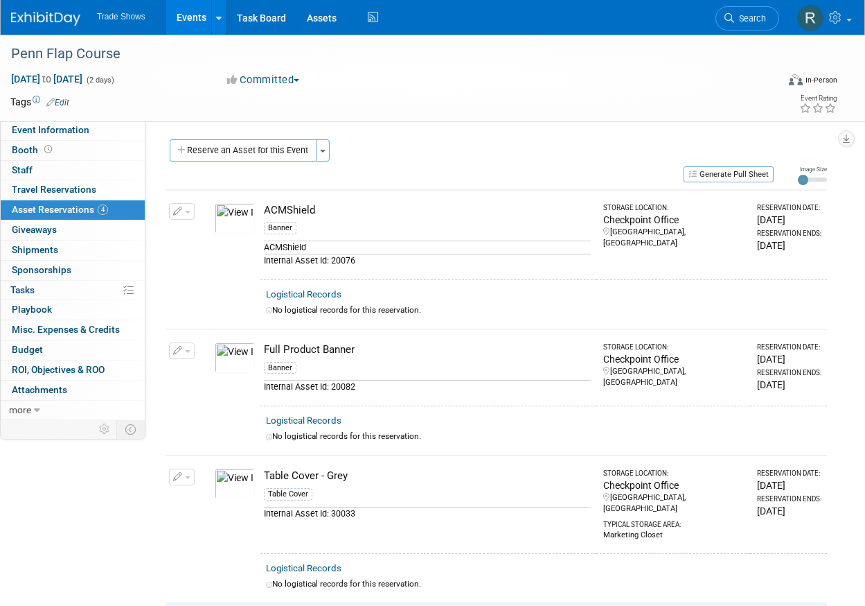
scroll to position [0, 0]
click at [278, 157] on button "Reserve an Asset for this Event" at bounding box center [243, 150] width 147 height 22
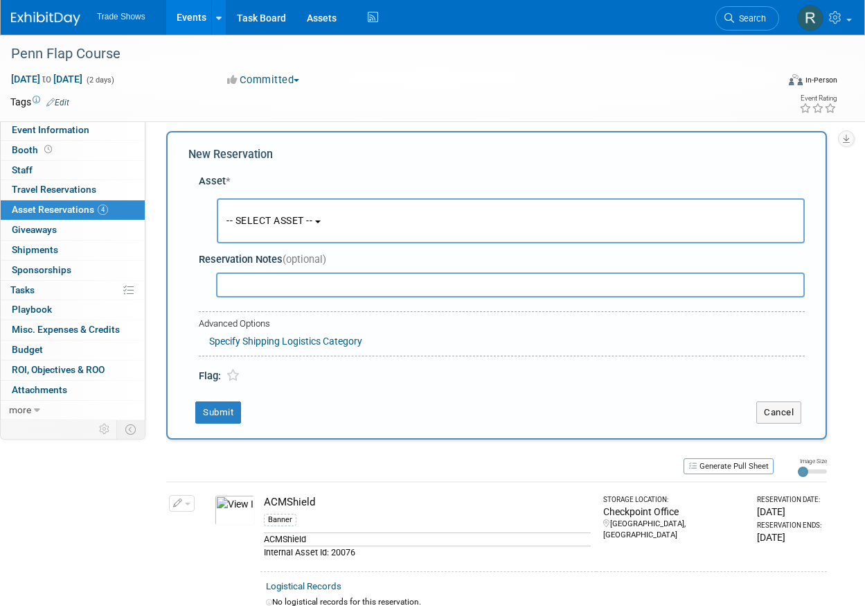
scroll to position [12, 0]
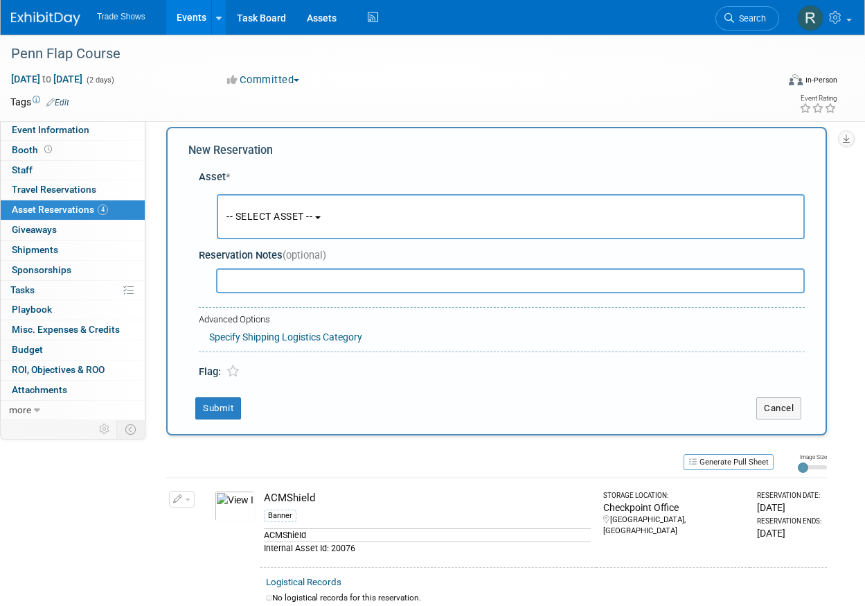
click at [306, 204] on button "-- SELECT ASSET --" at bounding box center [511, 216] width 588 height 45
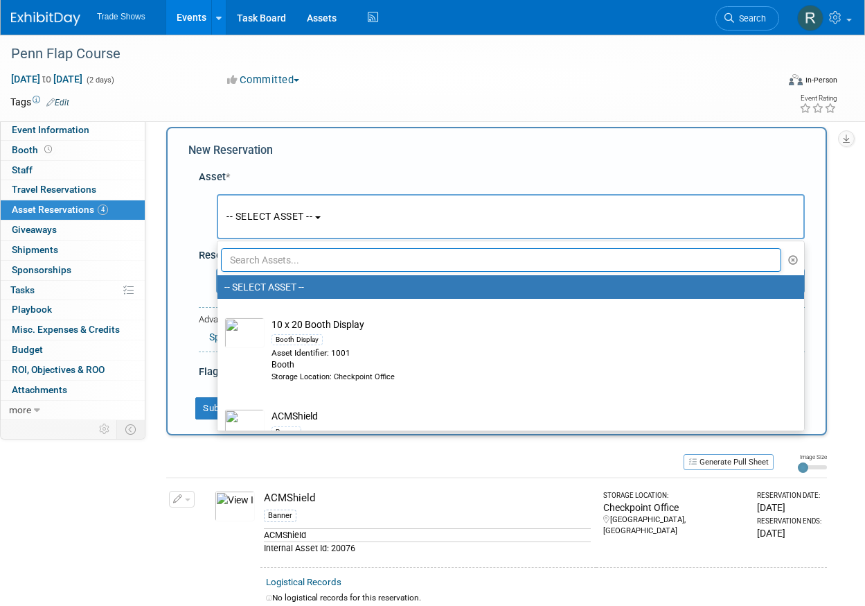
click at [316, 258] on input "text" at bounding box center [501, 260] width 561 height 24
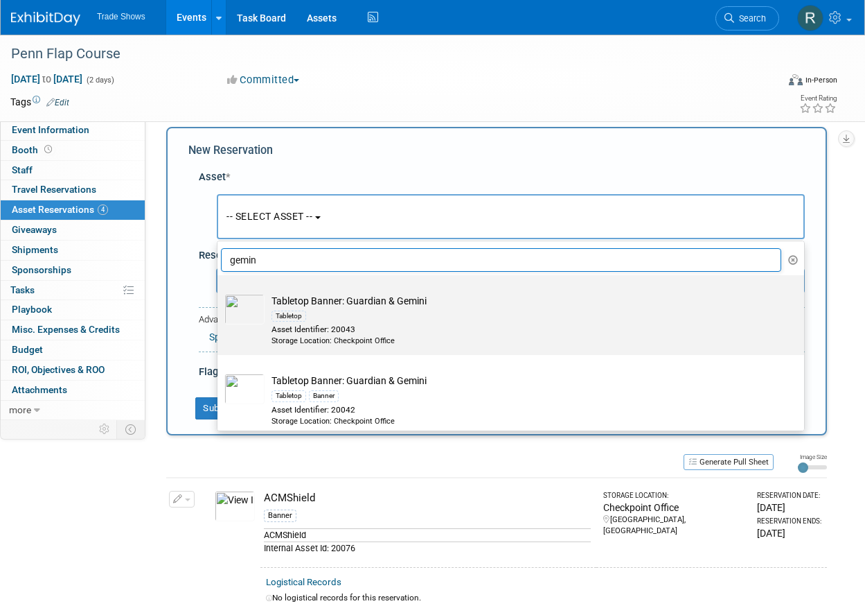
type input "gemin"
drag, startPoint x: 406, startPoint y: 338, endPoint x: 369, endPoint y: 335, distance: 37.6
click at [406, 338] on div "Storage Location: Checkpoint Office" at bounding box center [524, 340] width 505 height 11
click at [220, 292] on input "Tabletop Banner: Guardian & Gemini Tabletop Asset Identifier: 20043 Storage Loc…" at bounding box center [215, 287] width 9 height 9
select select "10714856"
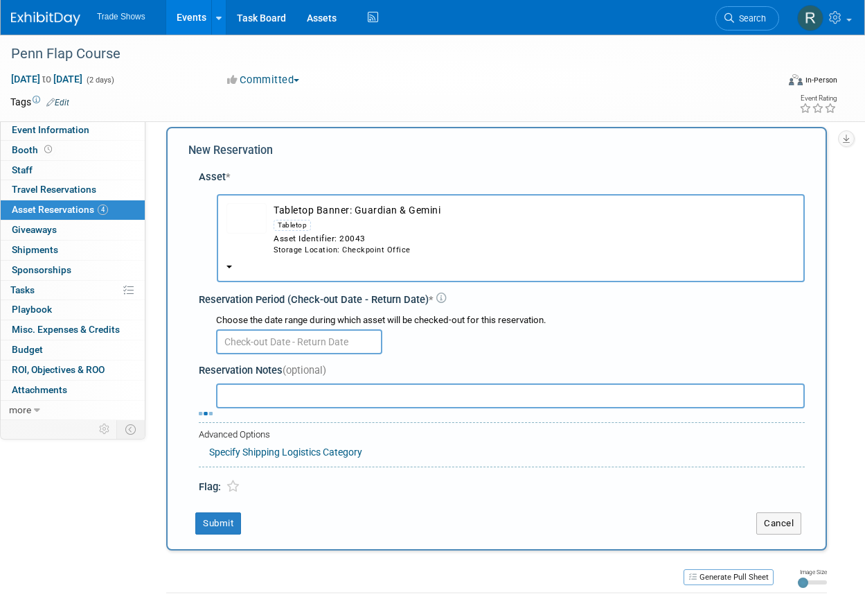
drag, startPoint x: 335, startPoint y: 310, endPoint x: 335, endPoint y: 321, distance: 11.1
click at [335, 327] on div at bounding box center [510, 340] width 589 height 27
click at [335, 329] on input "text" at bounding box center [299, 341] width 166 height 25
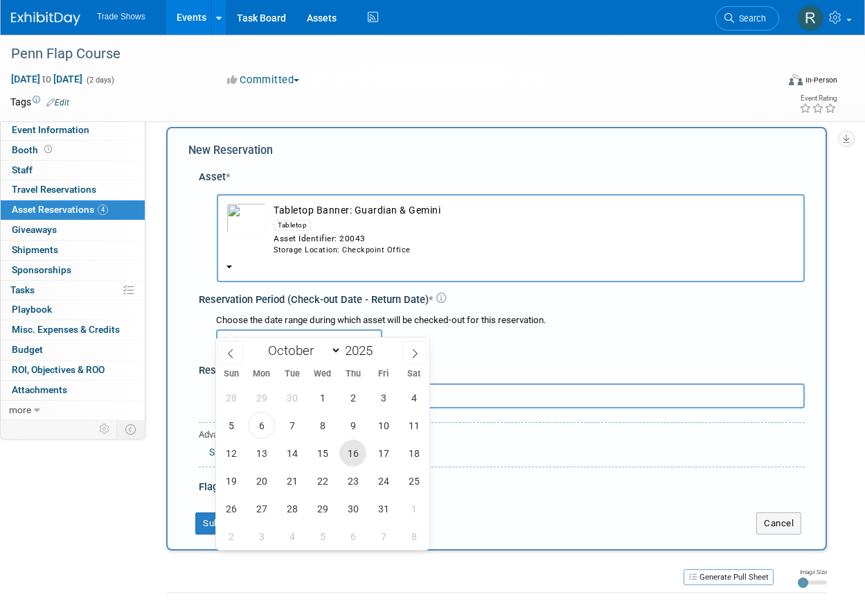
click at [356, 457] on span "16" at bounding box center [352, 452] width 27 height 27
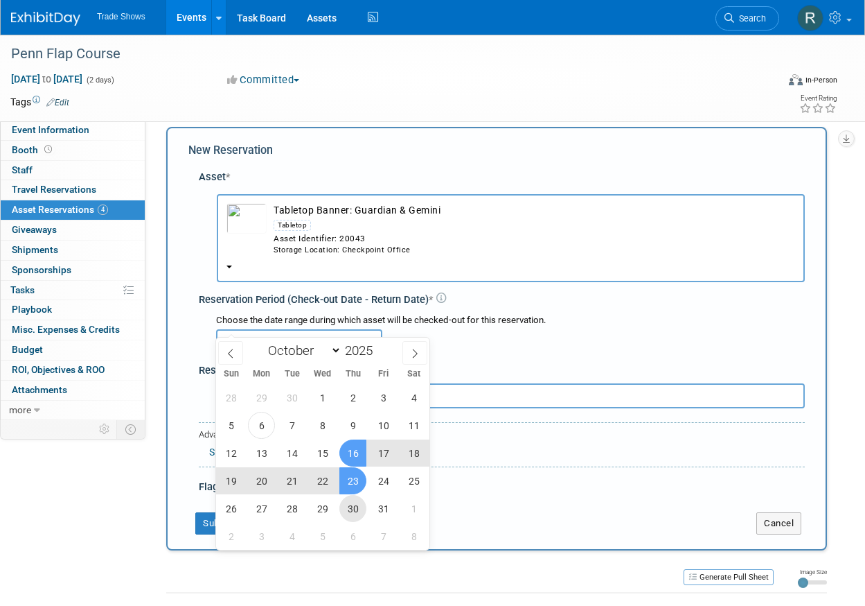
drag, startPoint x: 355, startPoint y: 490, endPoint x: 355, endPoint y: 500, distance: 9.7
click at [355, 494] on div "28 29 30 1 2 3 4 5 6 7 8 9 10 11 12 13 14 15 16 17 18 19 20 21 22 23 24 25 26 2…" at bounding box center [322, 466] width 213 height 166
click at [355, 511] on span "30" at bounding box center [352, 508] width 27 height 27
type input "[DATE] to [DATE]"
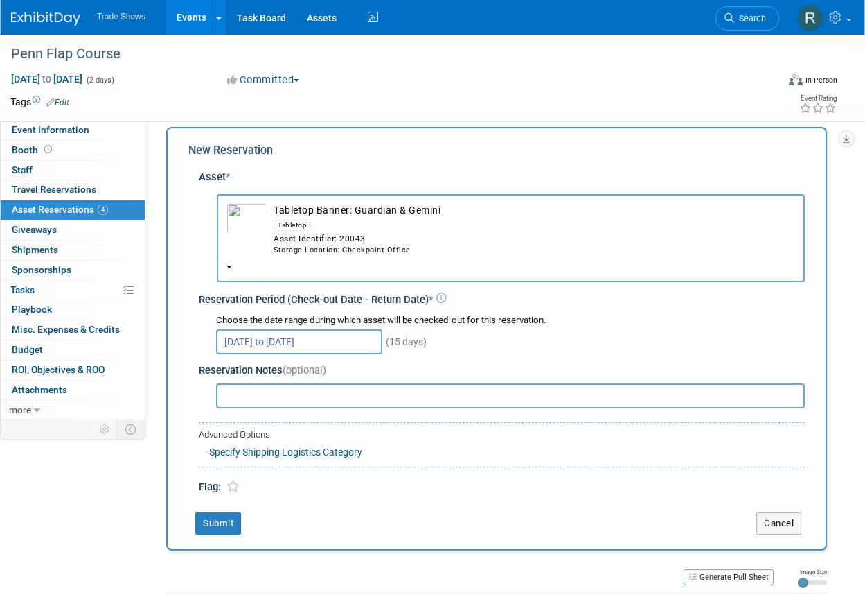
drag, startPoint x: 237, startPoint y: 508, endPoint x: 256, endPoint y: 502, distance: 19.5
click at [237, 512] on button "Submit" at bounding box center [218, 523] width 46 height 22
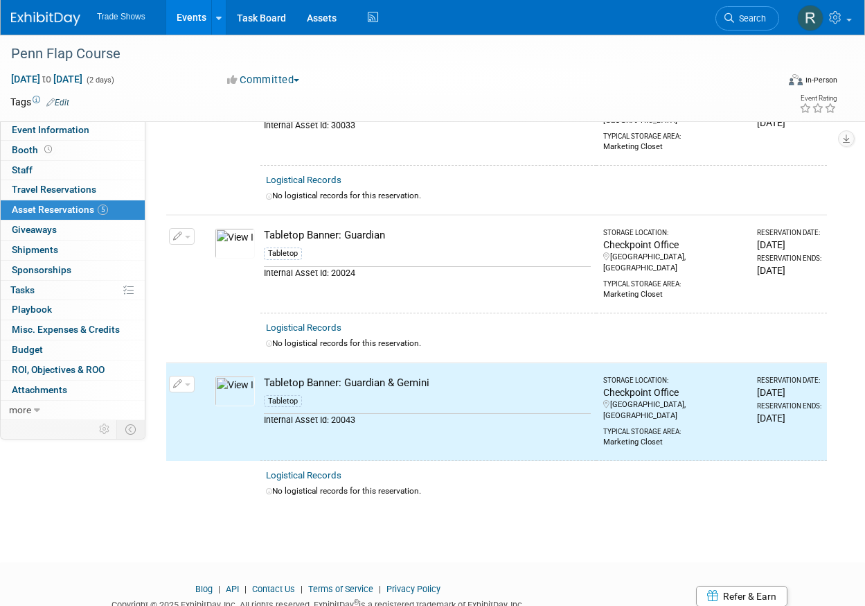
scroll to position [0, 0]
